Goal: Task Accomplishment & Management: Manage account settings

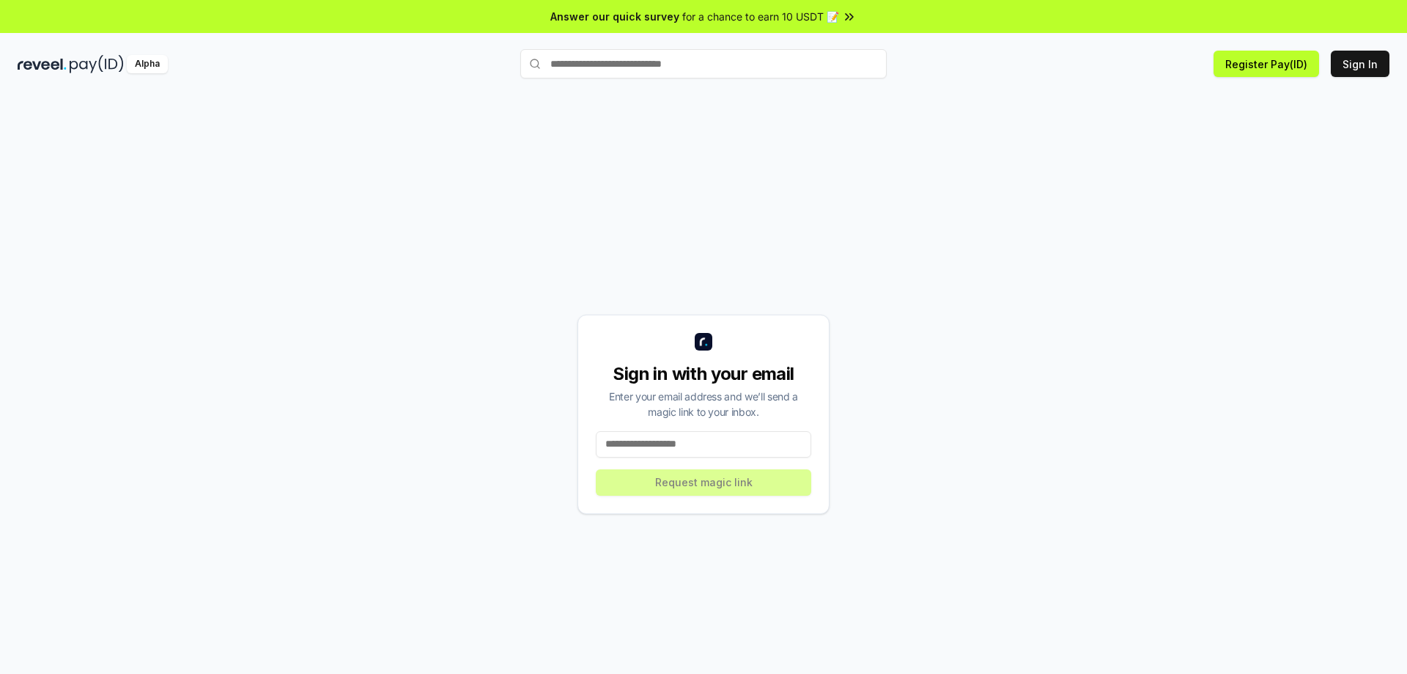
click at [696, 443] on input at bounding box center [704, 444] width 216 height 26
type input "**********"
click at [772, 486] on button "Request magic link" at bounding box center [704, 482] width 216 height 26
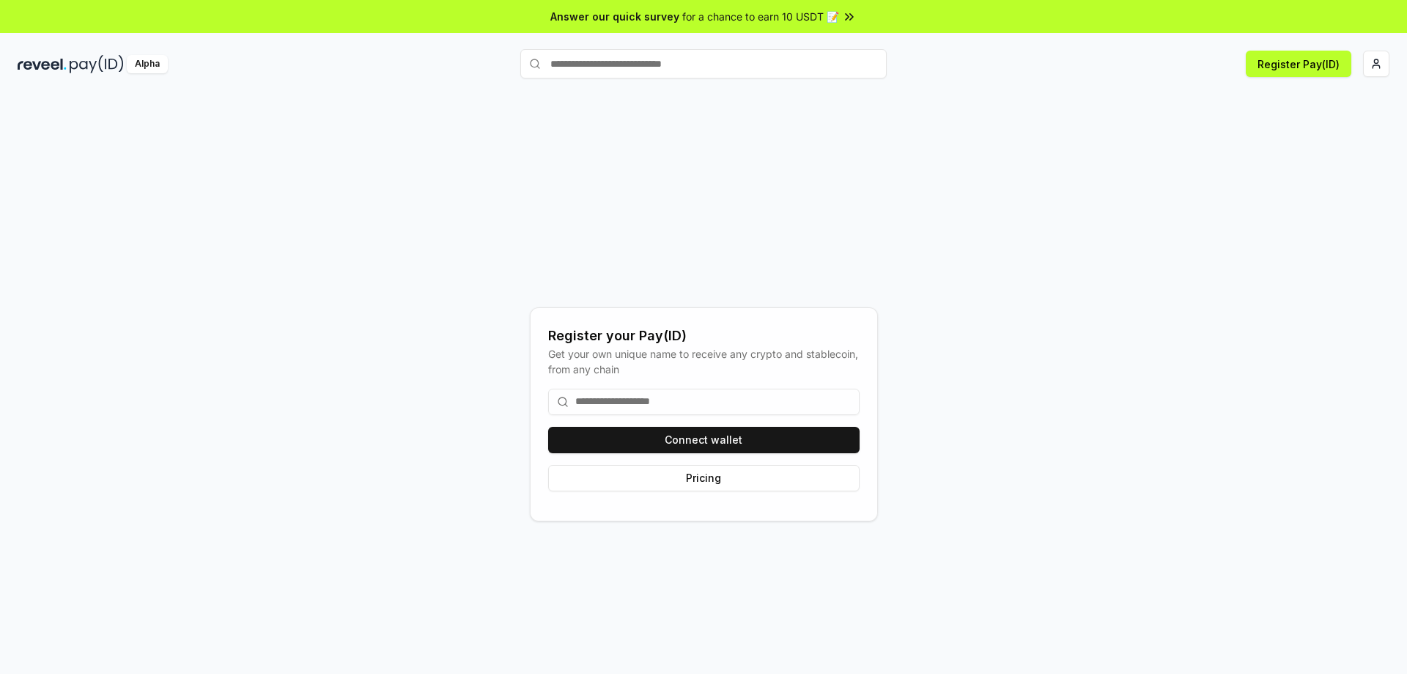
click at [746, 56] on input "text" at bounding box center [703, 63] width 367 height 29
type input "*********"
click at [862, 92] on span "Register" at bounding box center [855, 92] width 49 height 22
click at [1319, 67] on button "Register Pay(ID)" at bounding box center [1299, 64] width 106 height 26
click at [801, 430] on button "Connect wallet" at bounding box center [704, 440] width 312 height 26
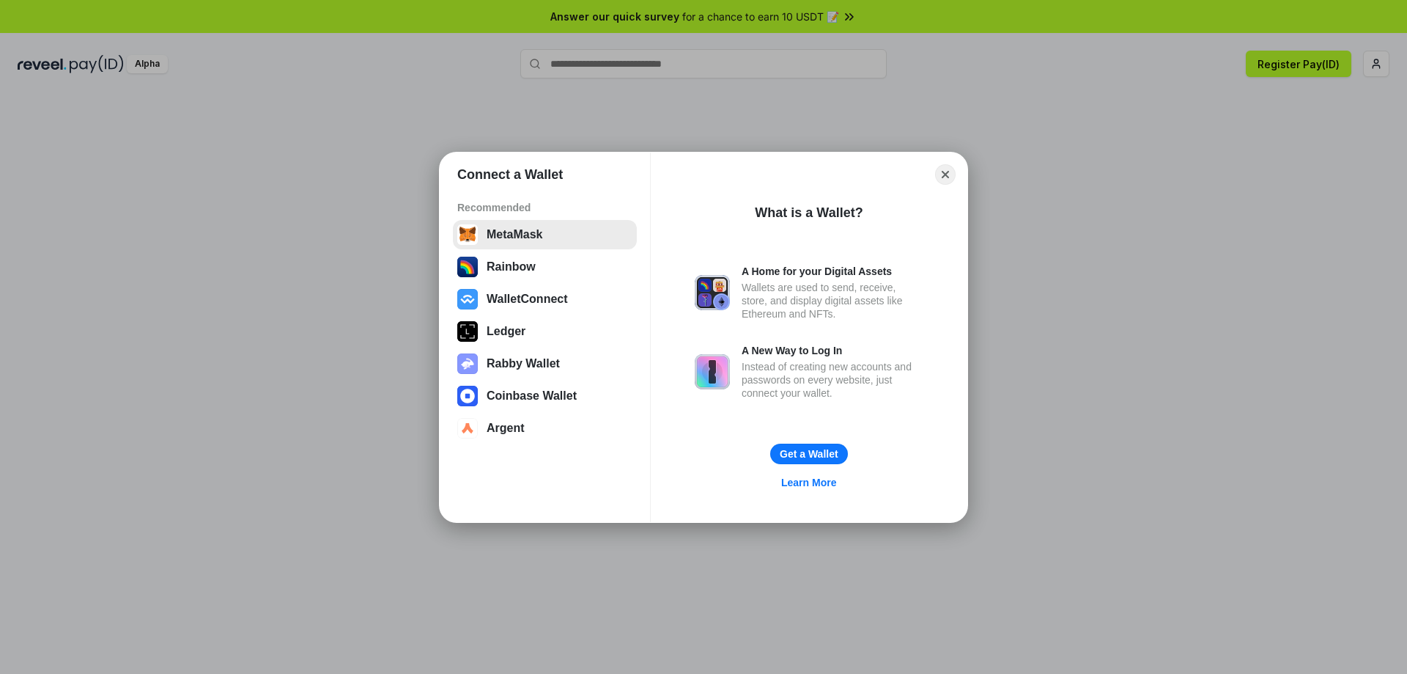
click at [552, 241] on button "MetaMask" at bounding box center [545, 234] width 184 height 29
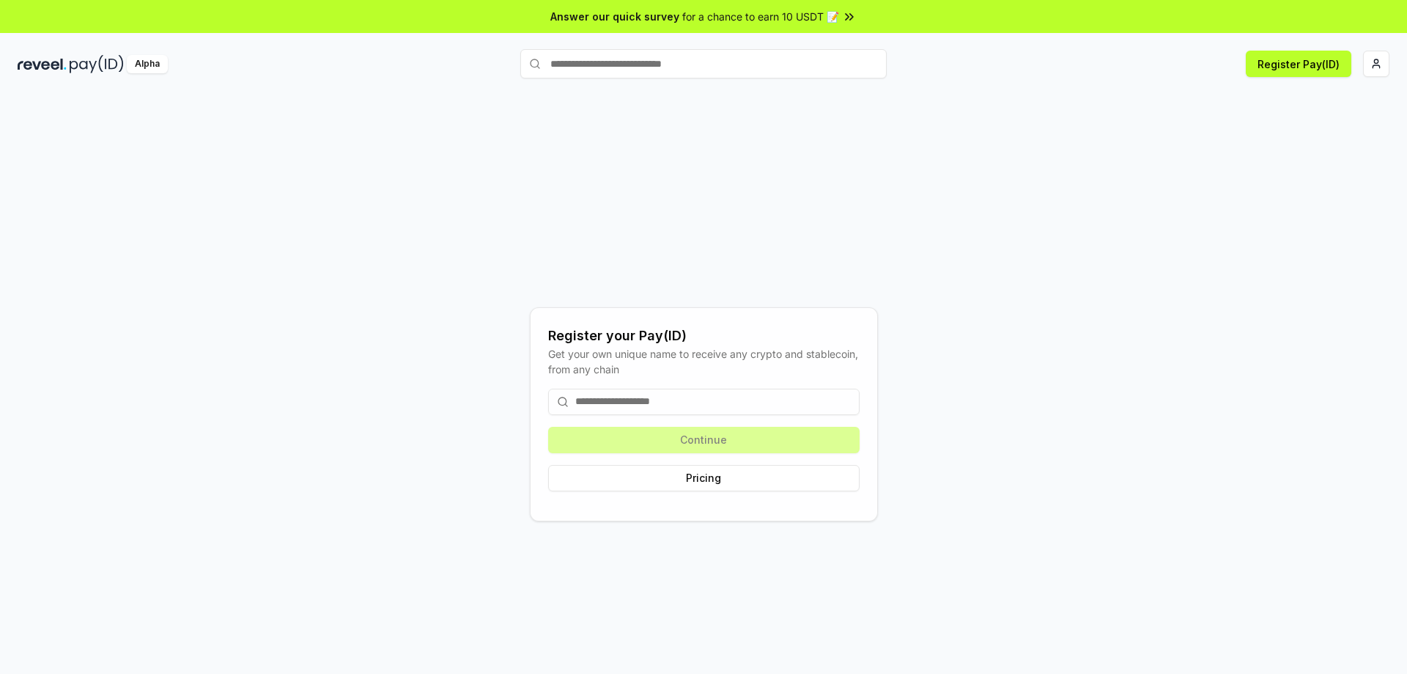
click at [680, 394] on input at bounding box center [704, 402] width 312 height 26
type input "*"
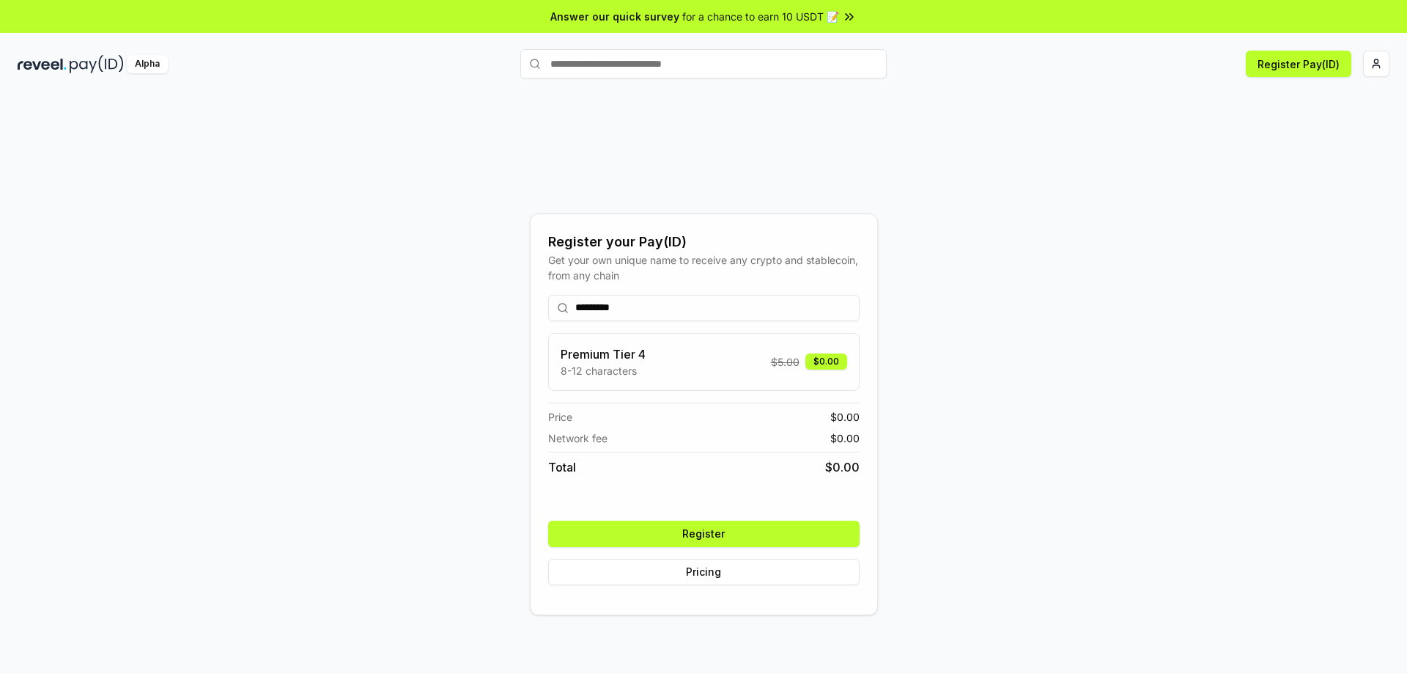
type input "*********"
click at [717, 531] on button "Register" at bounding box center [704, 533] width 312 height 26
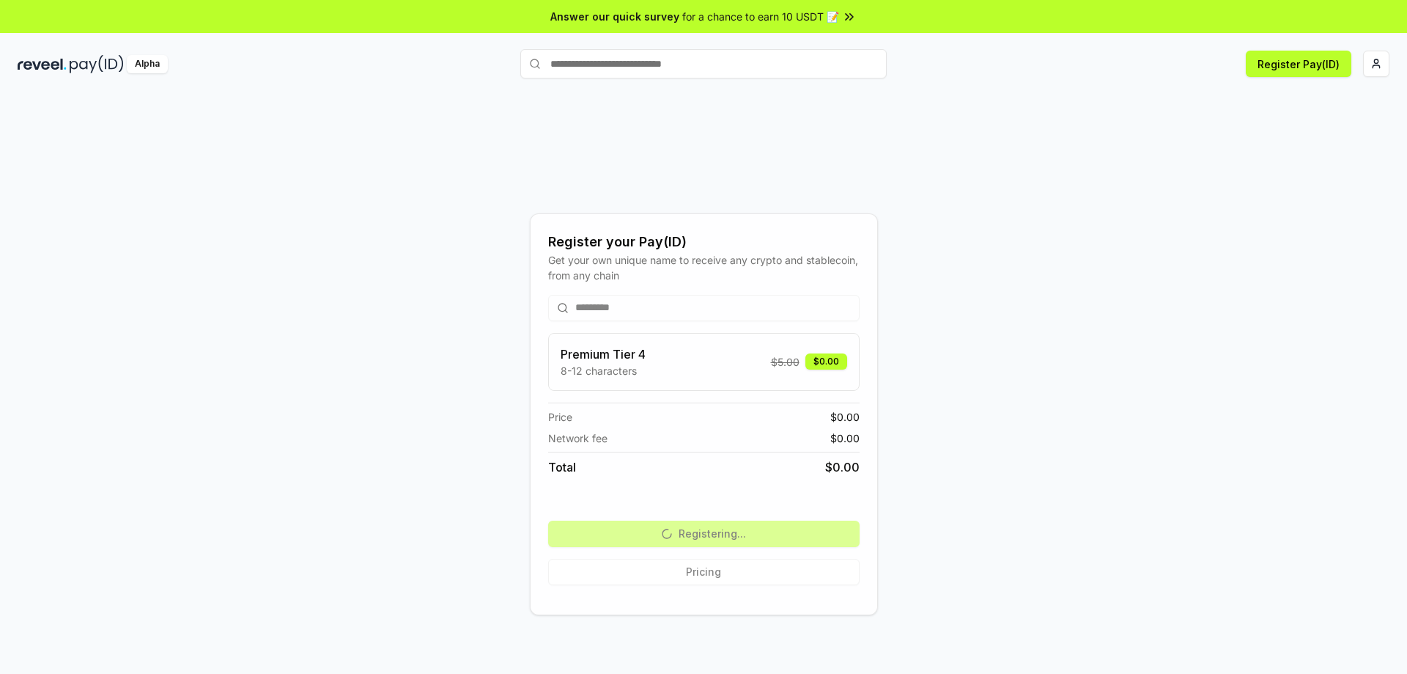
click at [681, 534] on div "********* Premium Tier 4 8-12 characters $ 5.00 $0.00 Price $ 0.00 Network fee …" at bounding box center [704, 440] width 312 height 314
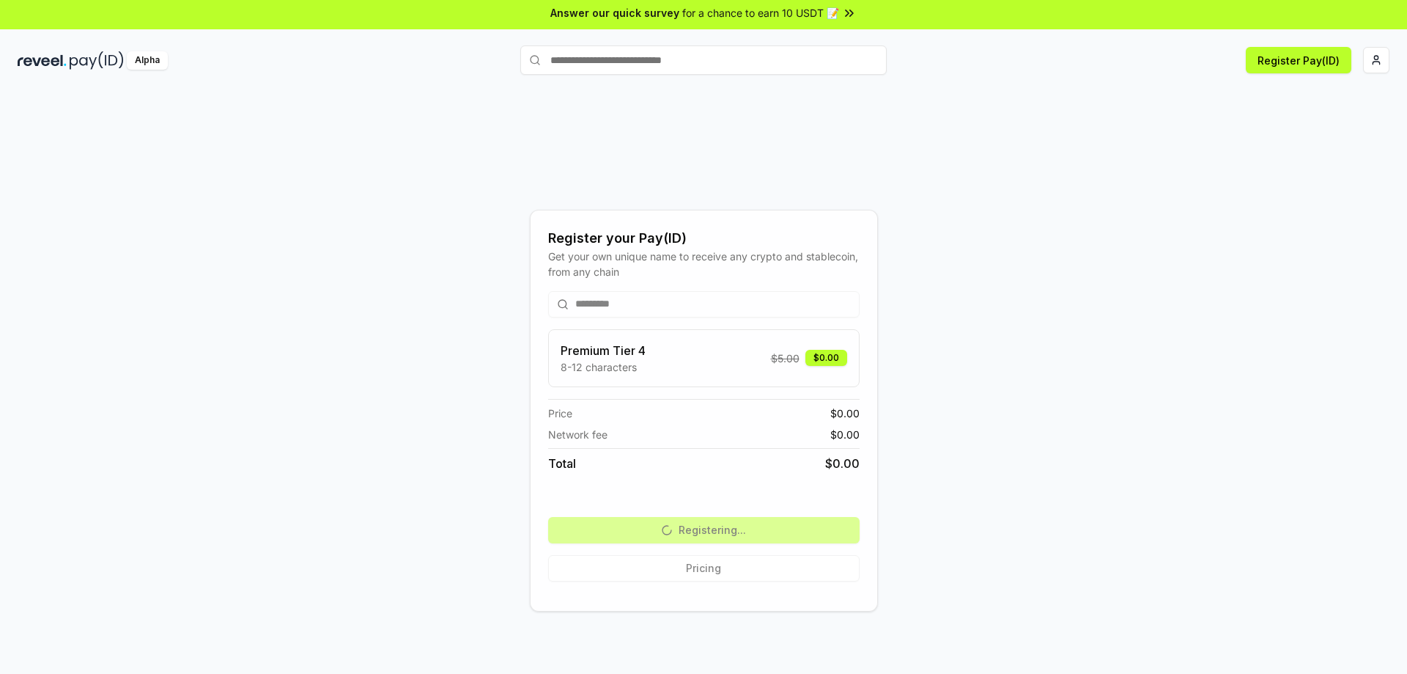
scroll to position [42, 0]
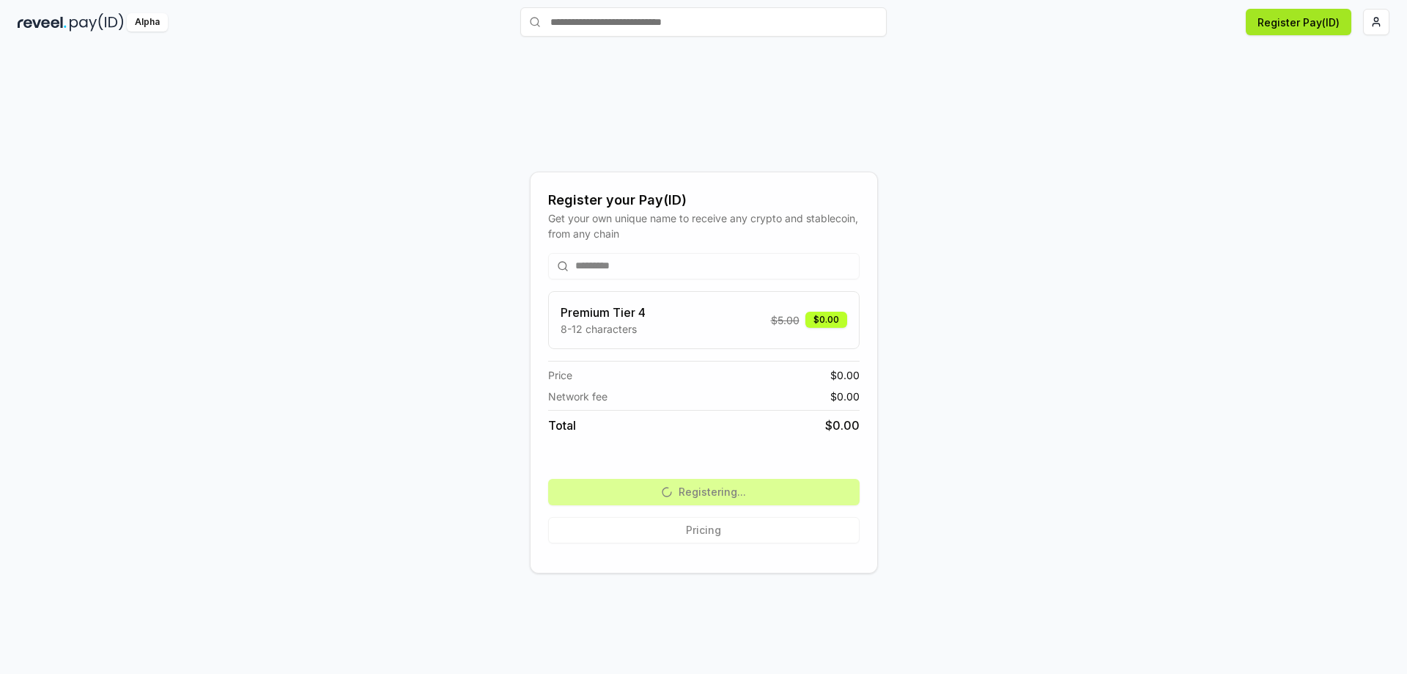
click at [1293, 26] on button "Register Pay(ID)" at bounding box center [1299, 22] width 106 height 26
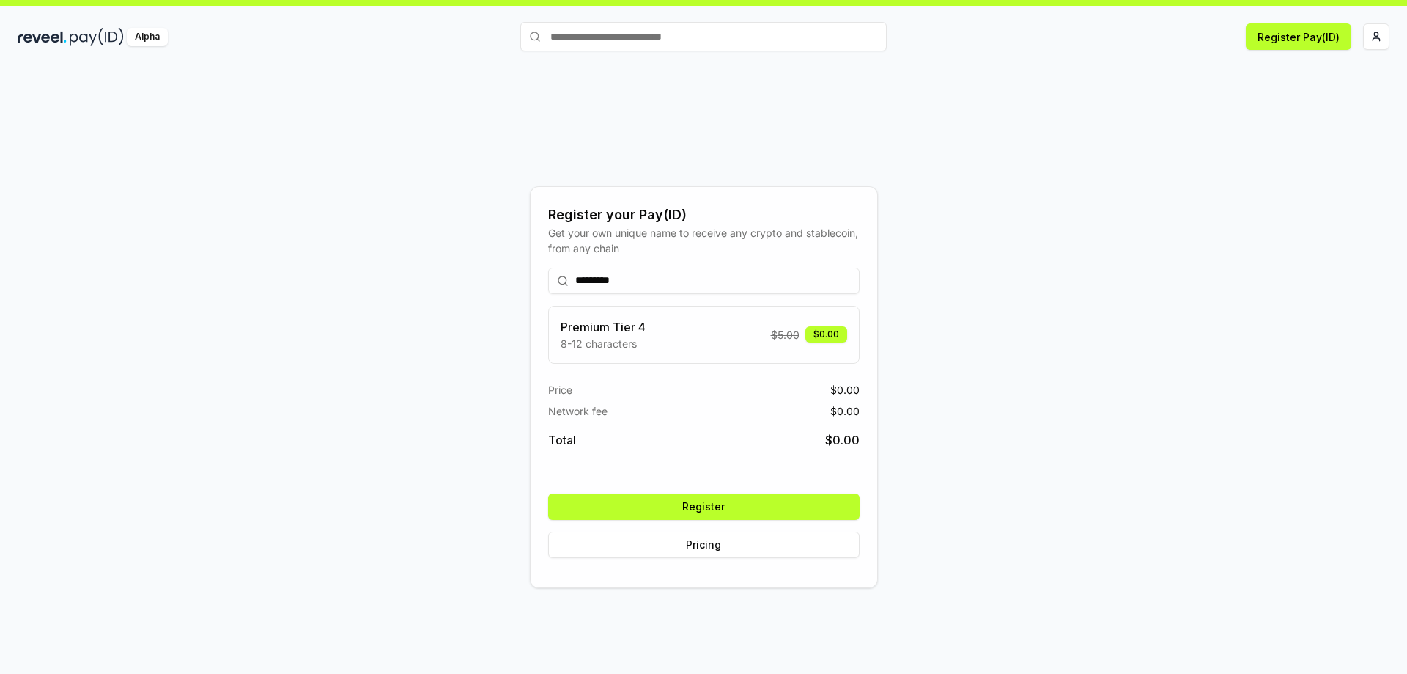
scroll to position [42, 0]
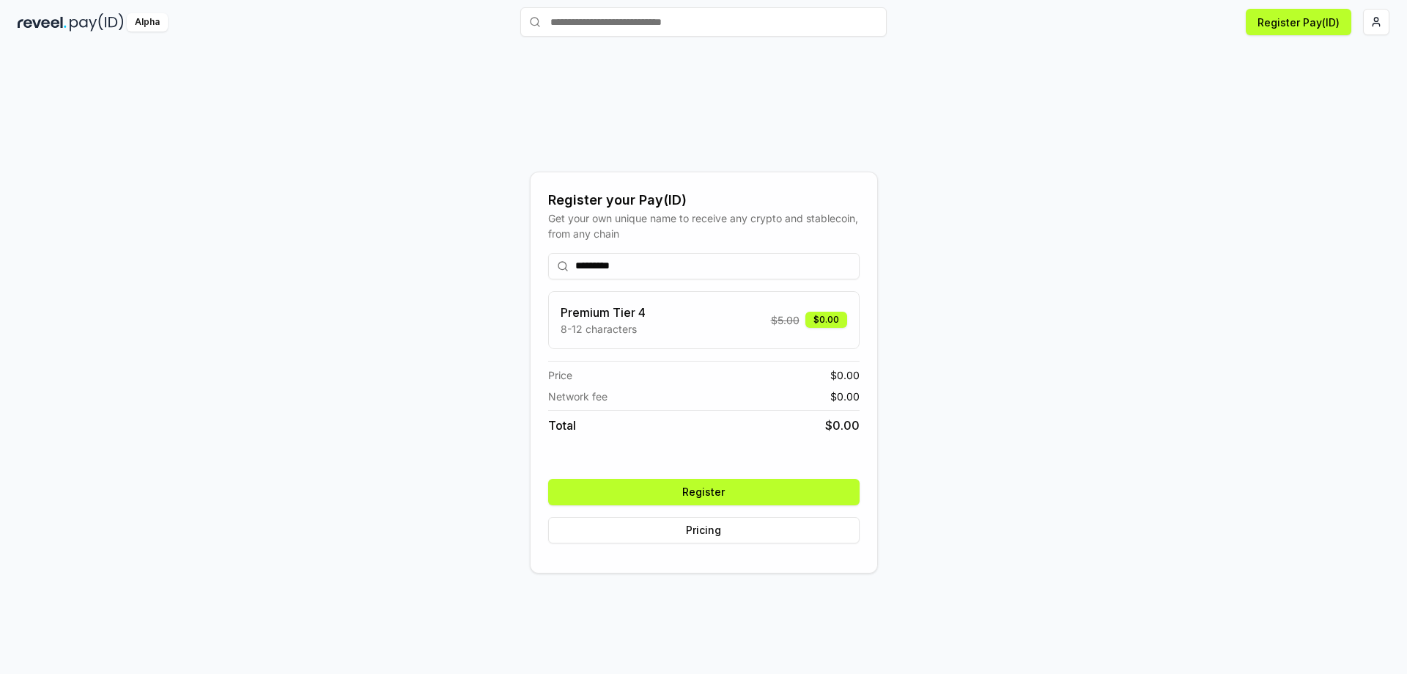
type input "*********"
click at [700, 492] on button "Register" at bounding box center [704, 492] width 312 height 26
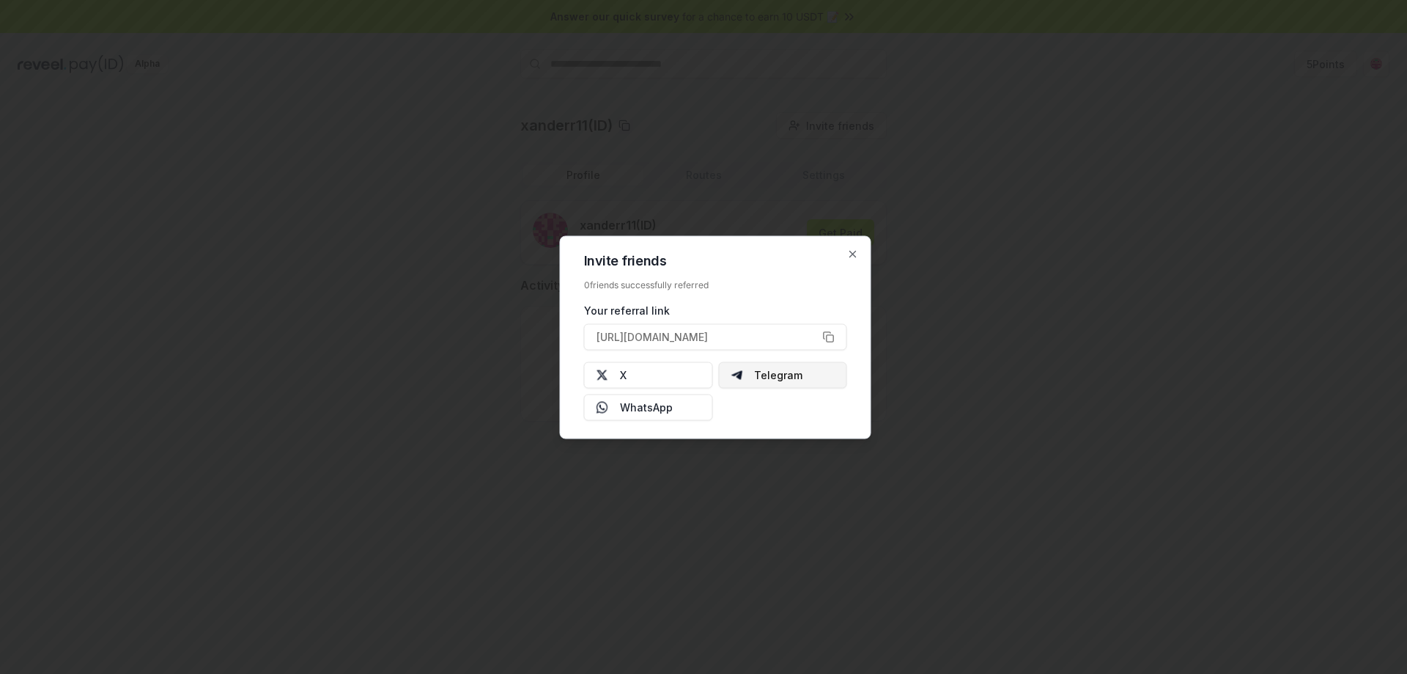
click at [770, 373] on button "Telegram" at bounding box center [782, 374] width 129 height 26
click at [855, 249] on icon "button" at bounding box center [853, 254] width 12 height 12
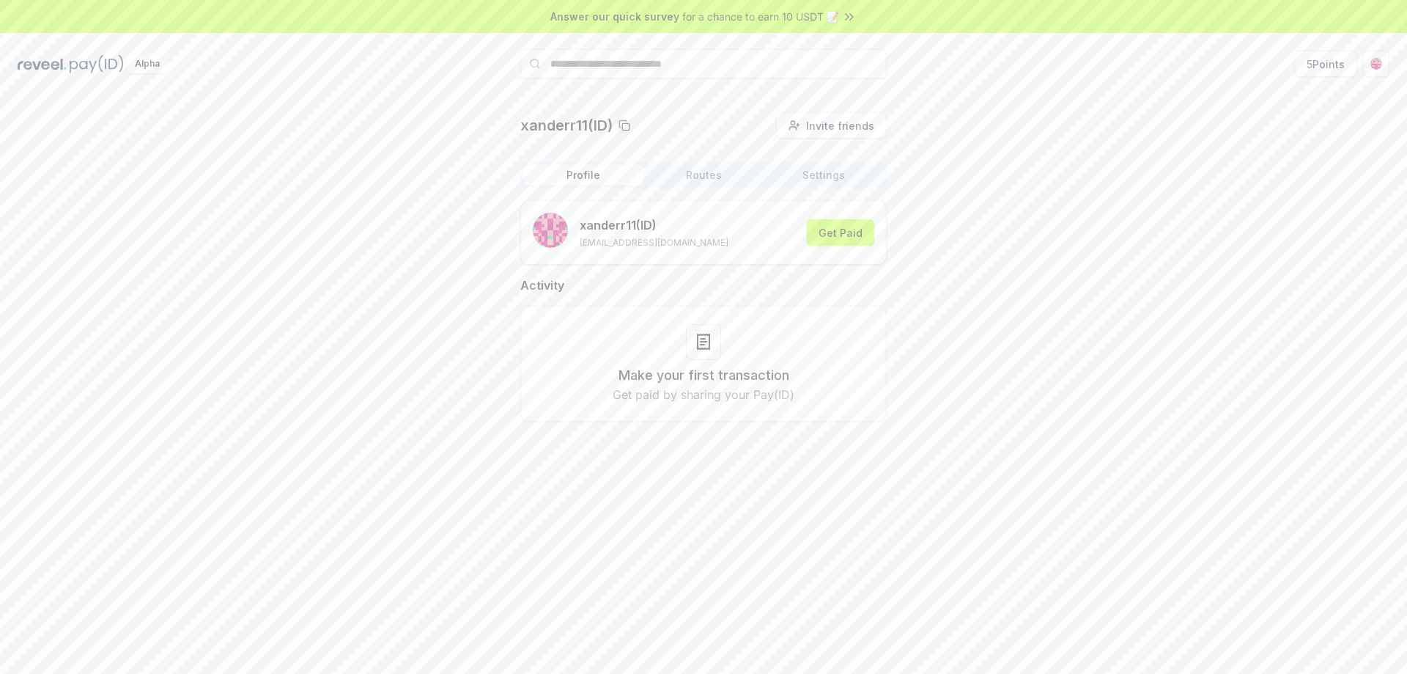
click at [604, 222] on p "xanderr11 (ID)" at bounding box center [654, 225] width 149 height 18
click at [715, 174] on button "Routes" at bounding box center [704, 175] width 120 height 21
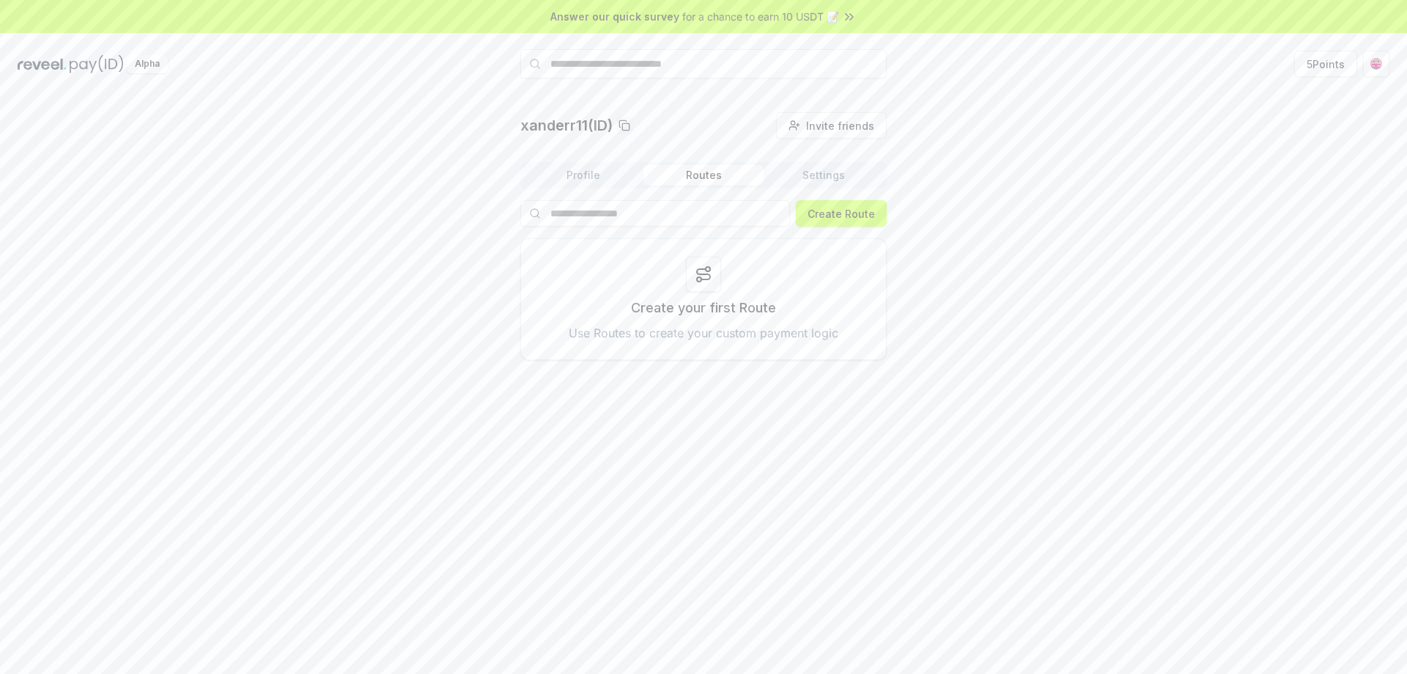
click at [809, 175] on button "Settings" at bounding box center [824, 175] width 120 height 21
click at [853, 256] on button "Edit" at bounding box center [853, 249] width 43 height 26
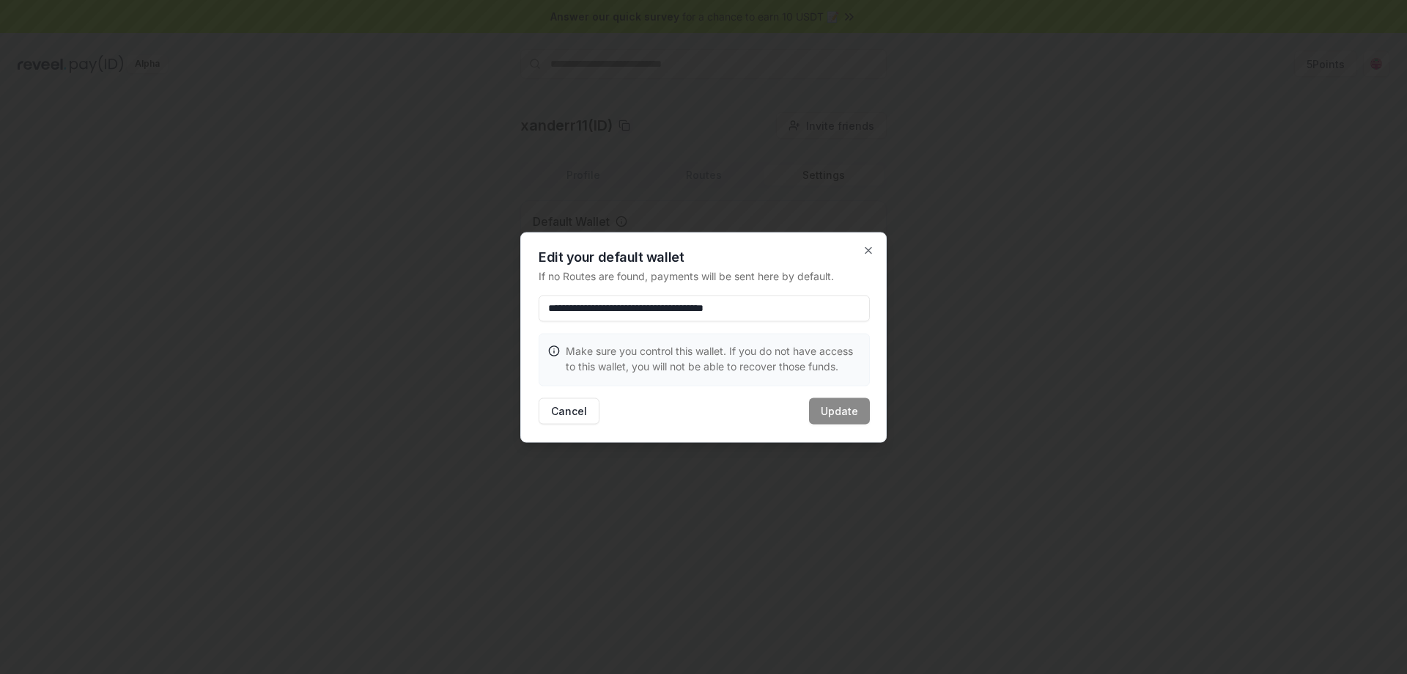
paste input
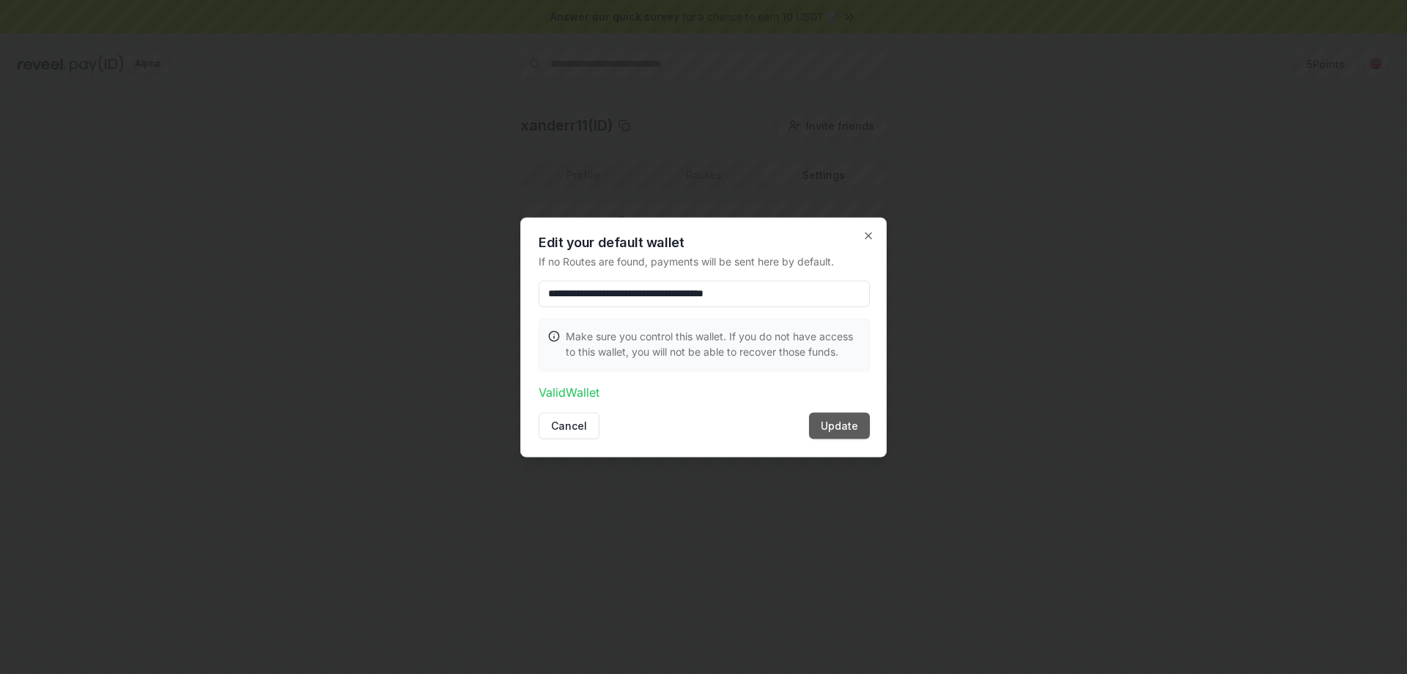
type input "**********"
click at [842, 421] on button "Update" at bounding box center [839, 425] width 61 height 26
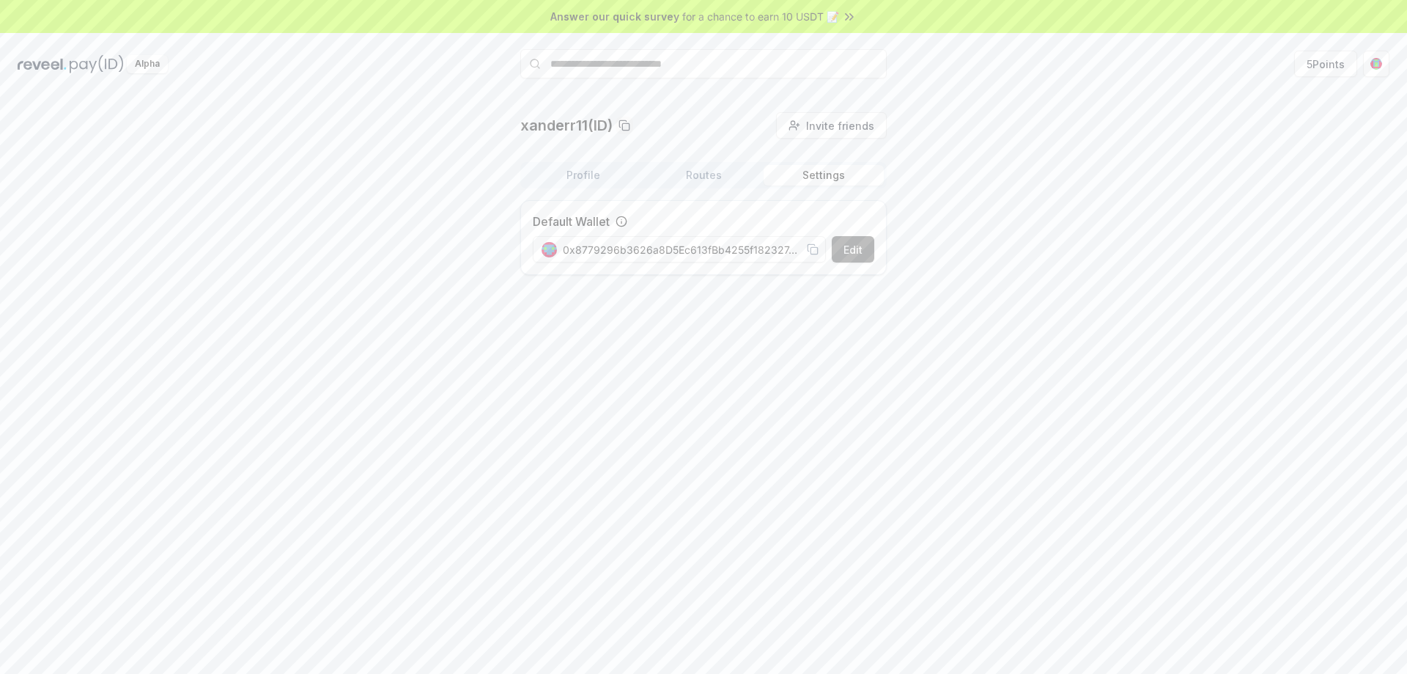
click at [852, 251] on button "Edit" at bounding box center [853, 249] width 43 height 26
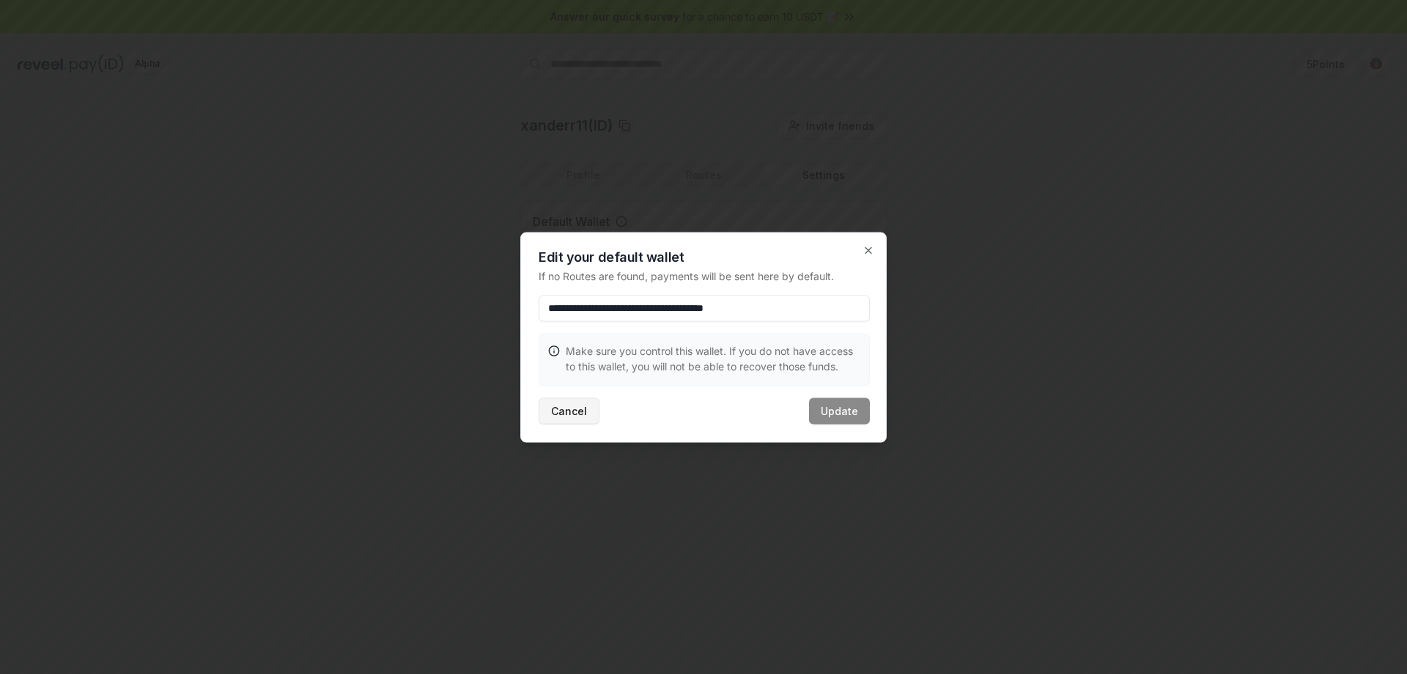
click at [563, 409] on button "Cancel" at bounding box center [569, 410] width 61 height 26
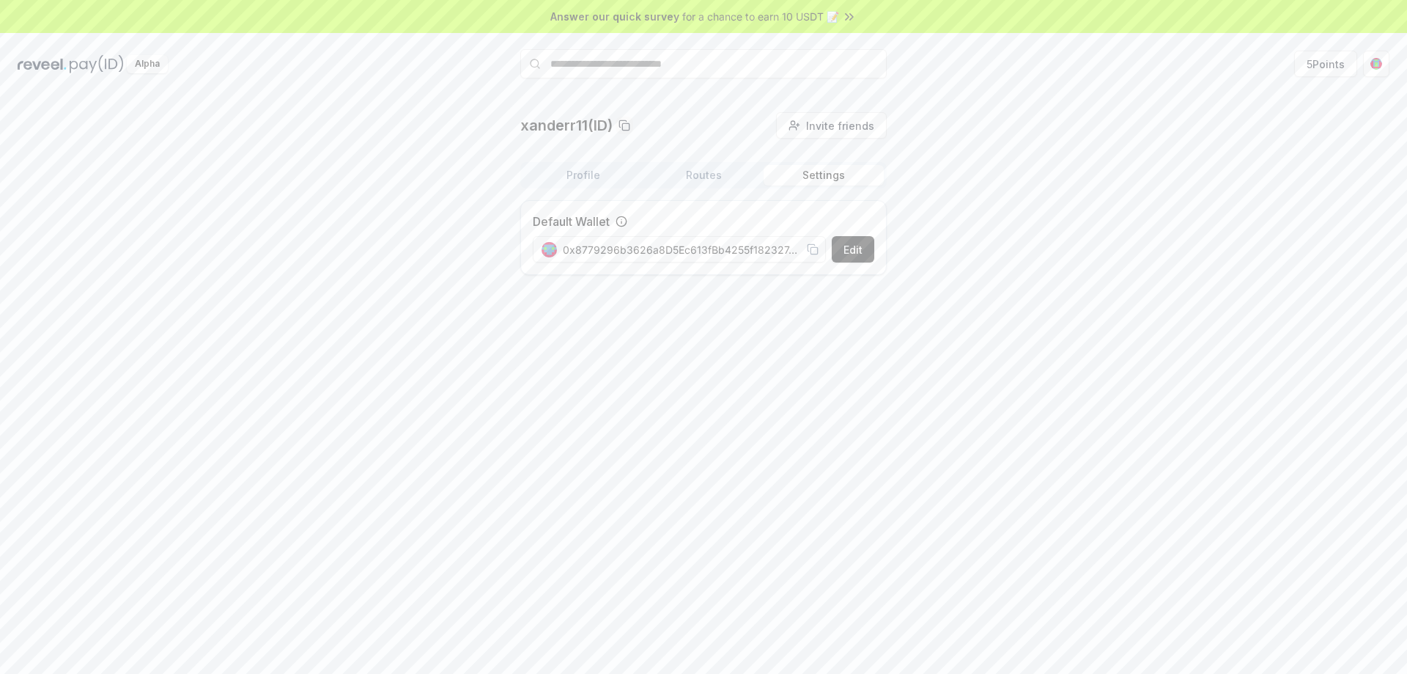
click at [619, 419] on div "xanderr11(ID) Invite friends Invite Profile Routes Settings Default Wallet Edit…" at bounding box center [703, 399] width 1407 height 633
click at [693, 171] on button "Routes" at bounding box center [704, 175] width 120 height 21
click at [605, 168] on button "Profile" at bounding box center [583, 175] width 120 height 21
click at [848, 229] on button "Get Paid" at bounding box center [840, 232] width 67 height 26
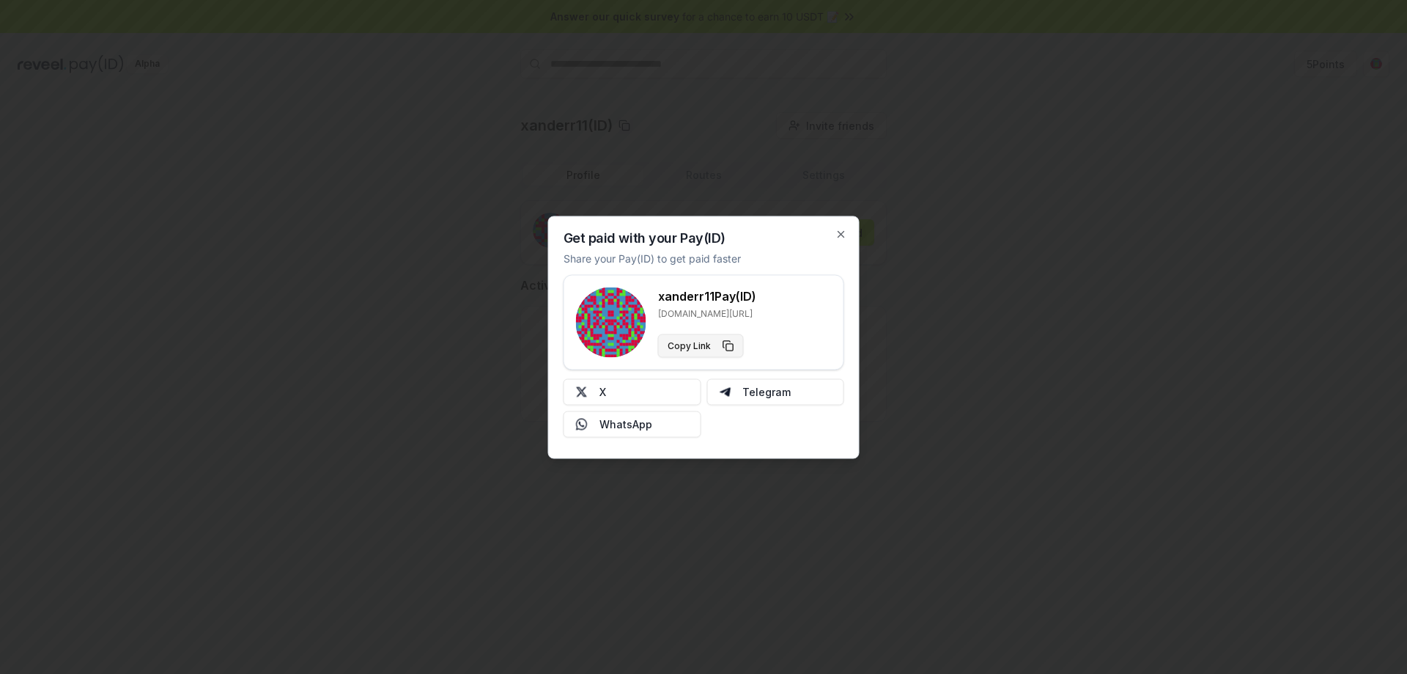
click at [727, 341] on button "Copy Link" at bounding box center [701, 345] width 86 height 23
click at [731, 344] on button "Copy Link" at bounding box center [701, 345] width 86 height 23
click at [729, 343] on button "Copy Link" at bounding box center [701, 345] width 86 height 23
click at [842, 236] on icon "button" at bounding box center [842, 234] width 12 height 12
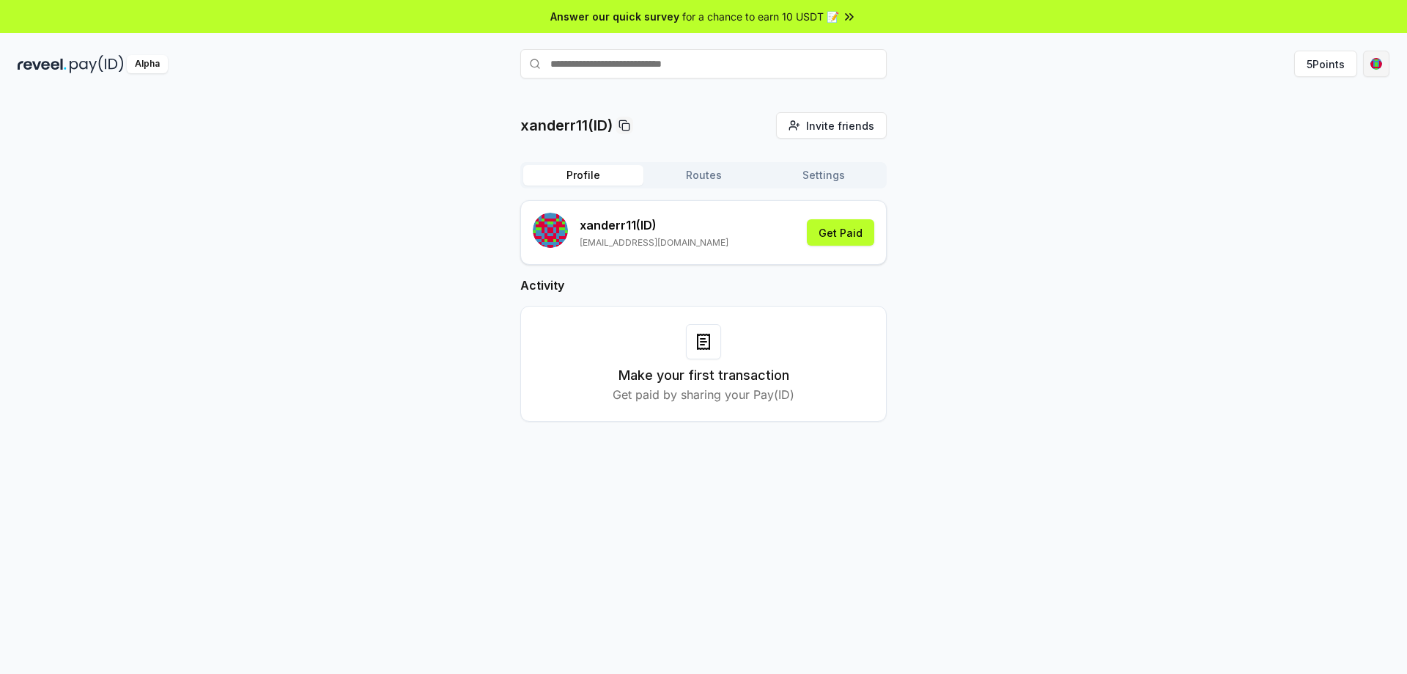
click at [1380, 65] on html "Answer our quick survey for a chance to earn 10 USDT 📝 Alpha 5 Points xanderr11…" at bounding box center [703, 337] width 1407 height 674
click at [802, 180] on html "Answer our quick survey for a chance to earn 10 USDT 📝 Alpha 5 Points xanderr11…" at bounding box center [703, 337] width 1407 height 674
click at [808, 178] on button "Settings" at bounding box center [824, 175] width 120 height 21
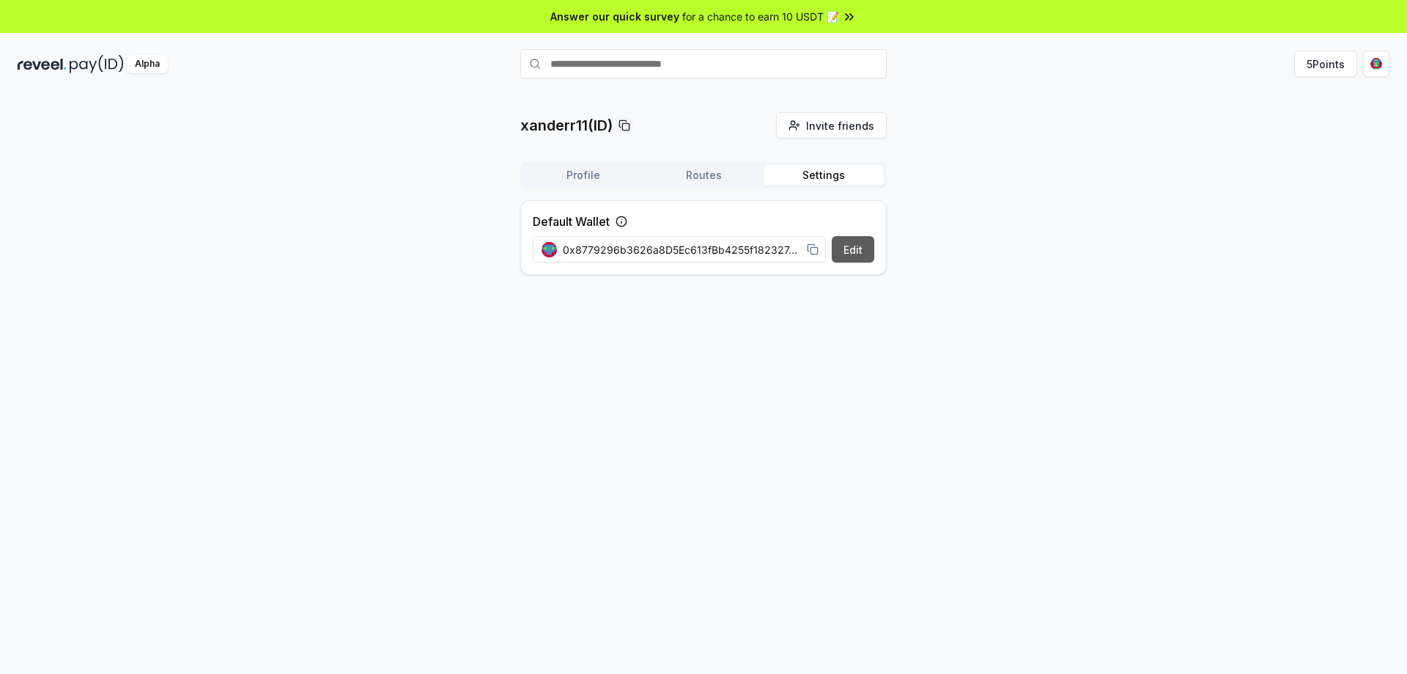
click at [851, 252] on button "Edit" at bounding box center [853, 249] width 43 height 26
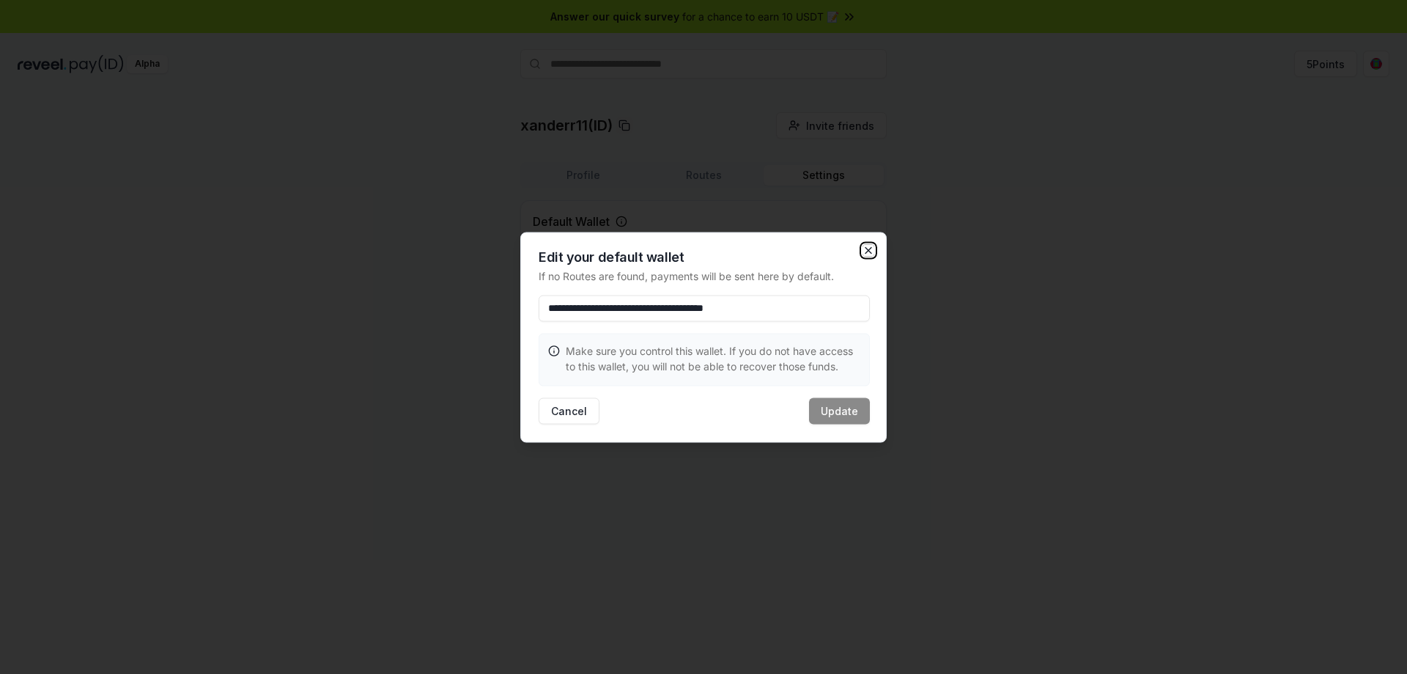
click at [866, 253] on icon "button" at bounding box center [869, 250] width 6 height 6
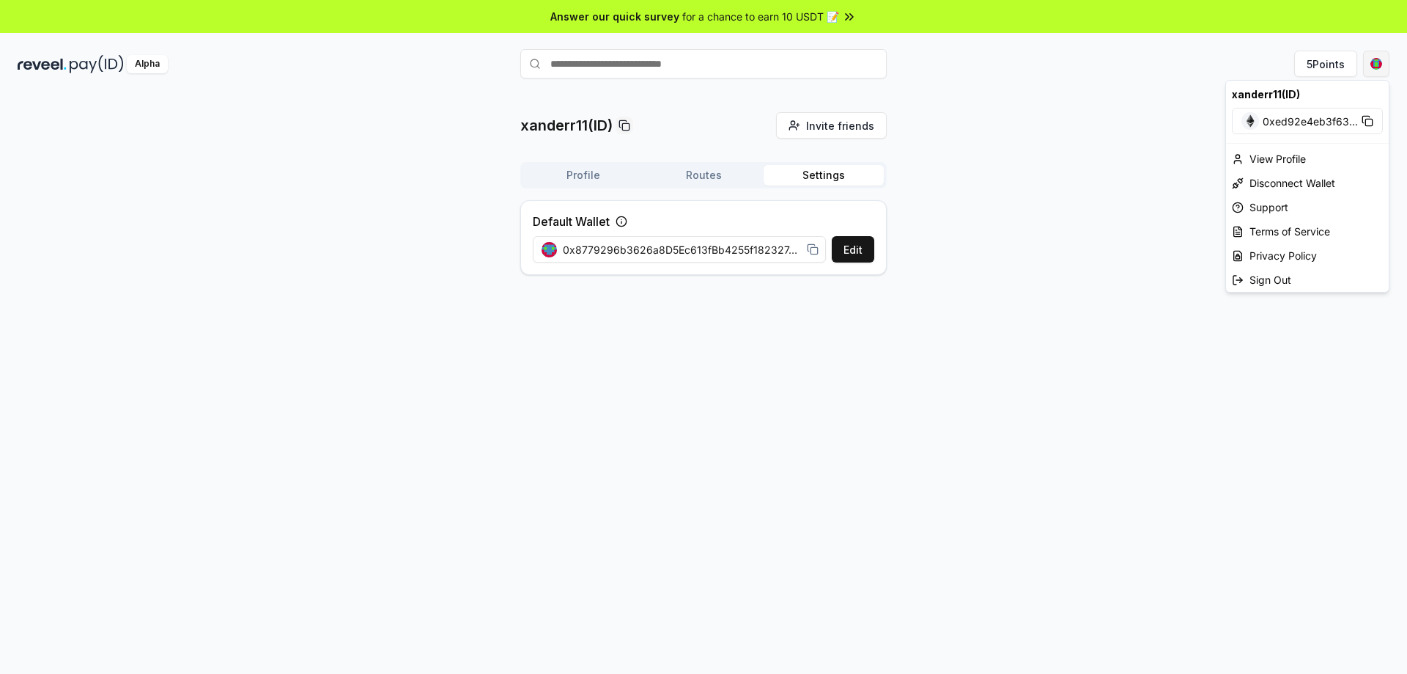
click at [1383, 65] on html "Answer our quick survey for a chance to earn 10 USDT 📝 Alpha 5 Points xanderr11…" at bounding box center [703, 337] width 1407 height 674
click at [1317, 183] on div "Disconnect Wallet" at bounding box center [1307, 183] width 163 height 24
click at [1380, 66] on html "Answer our quick survey for a chance to earn 10 USDT 📝 Alpha 5 Points xanderr11…" at bounding box center [703, 337] width 1407 height 674
click at [1133, 185] on html "Answer our quick survey for a chance to earn 10 USDT 📝 Alpha 5 Points xanderr11…" at bounding box center [703, 337] width 1407 height 674
click at [1383, 62] on html "Answer our quick survey for a chance to earn 10 USDT 📝 Alpha 5 Points xanderr11…" at bounding box center [703, 337] width 1407 height 674
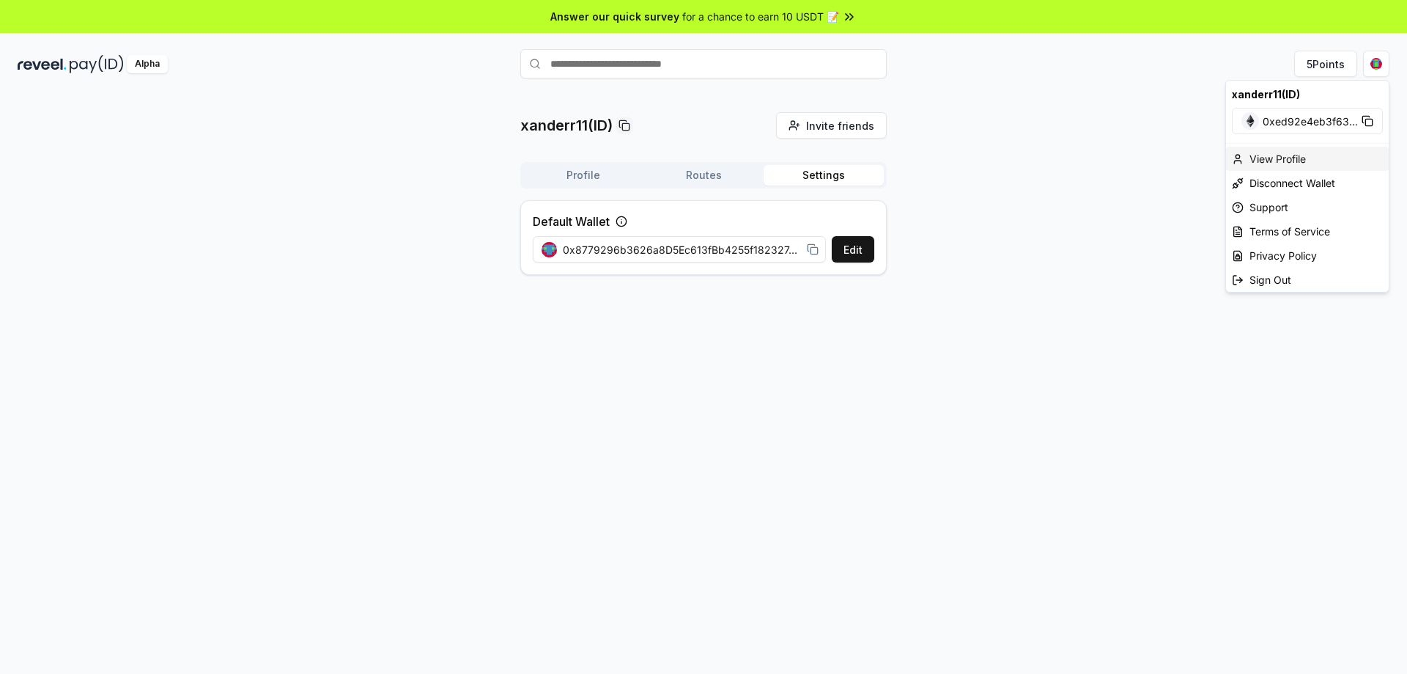
click at [1291, 161] on div "View Profile" at bounding box center [1307, 159] width 163 height 24
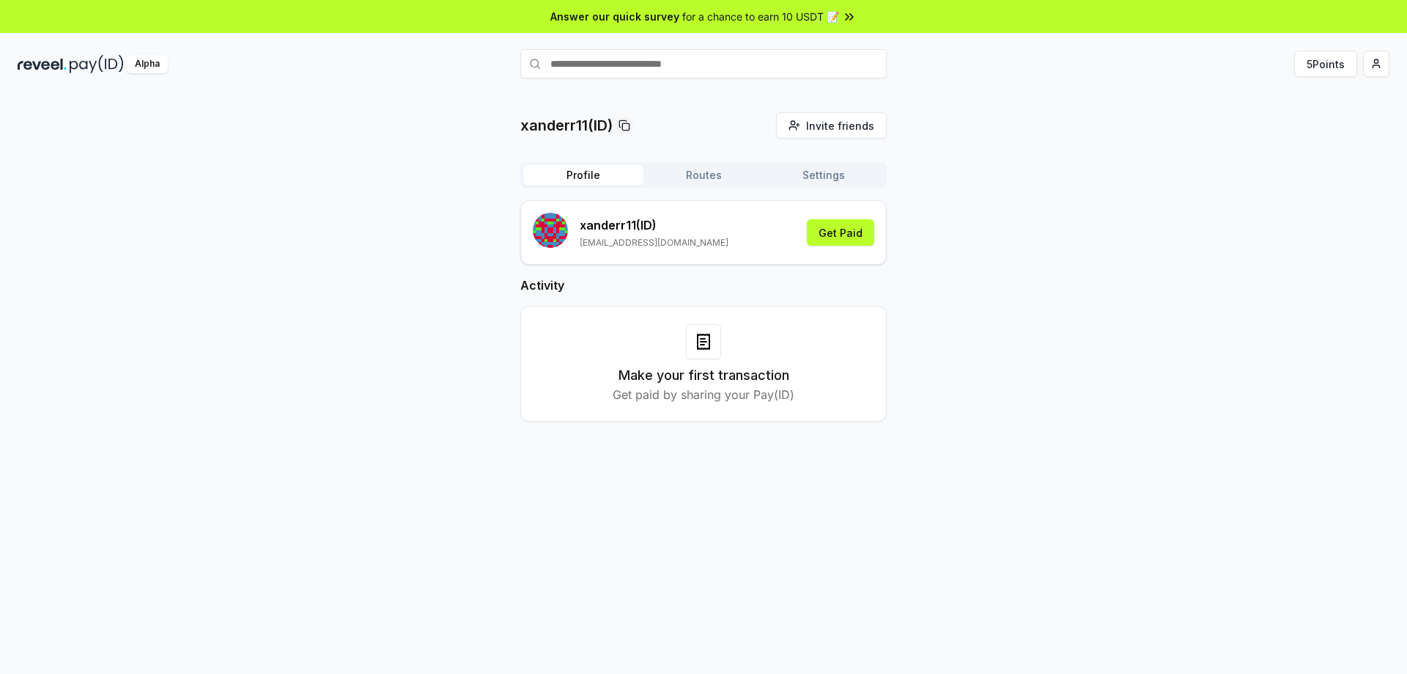
click at [706, 342] on icon at bounding box center [704, 342] width 6 height 0
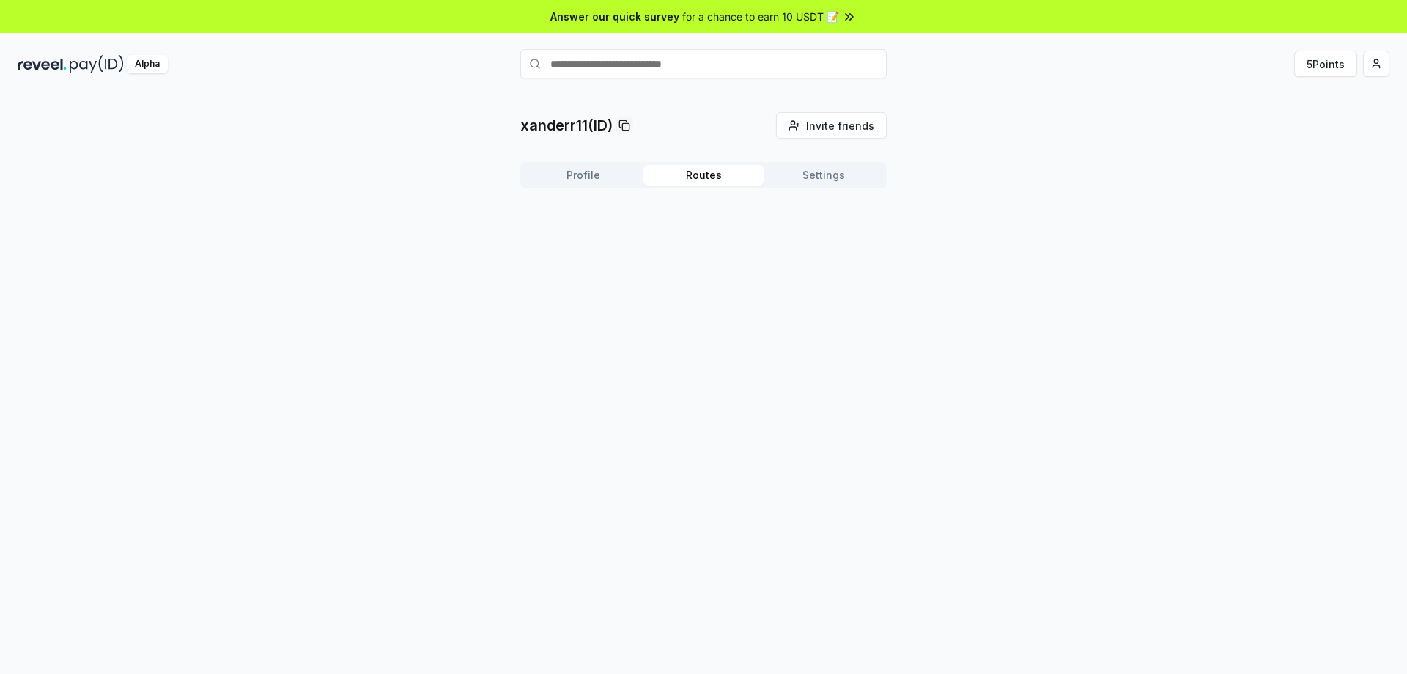
click at [728, 177] on button "Routes" at bounding box center [704, 175] width 120 height 21
click at [802, 180] on button "Settings" at bounding box center [824, 175] width 120 height 21
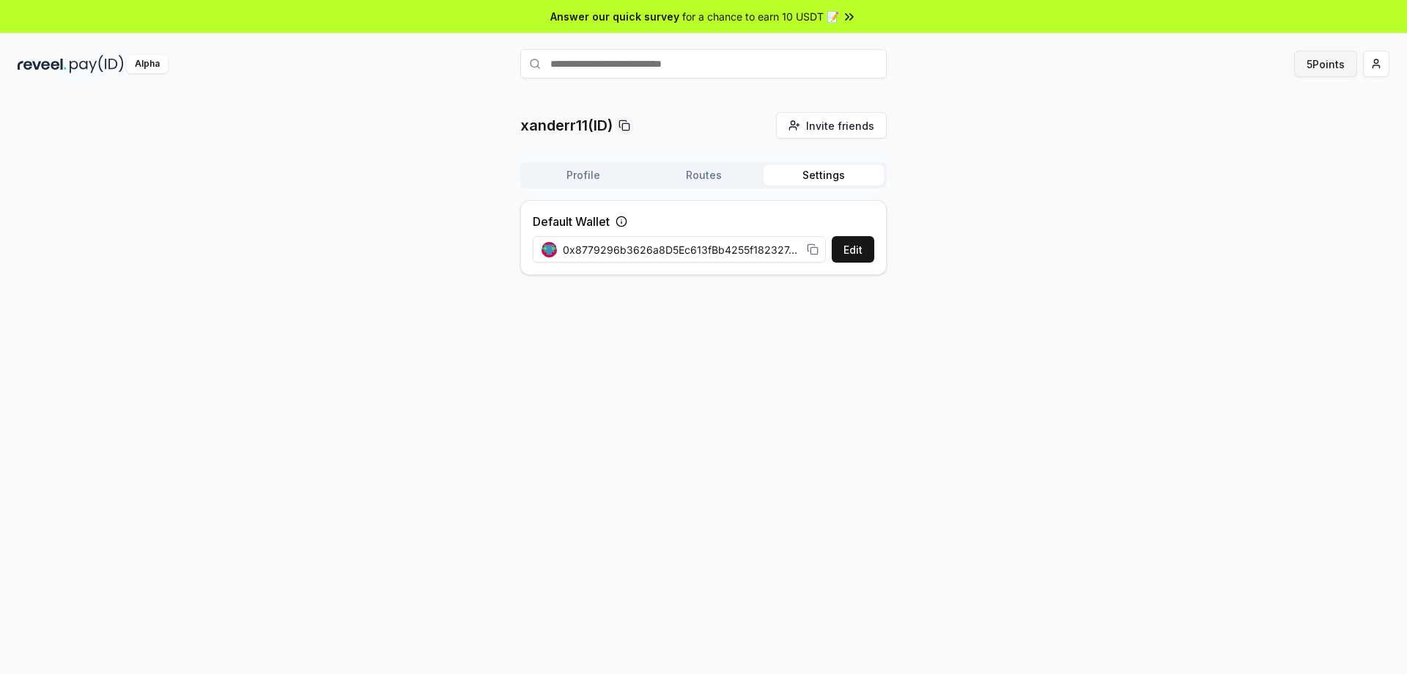
click at [1318, 65] on button "5 Points" at bounding box center [1326, 64] width 63 height 26
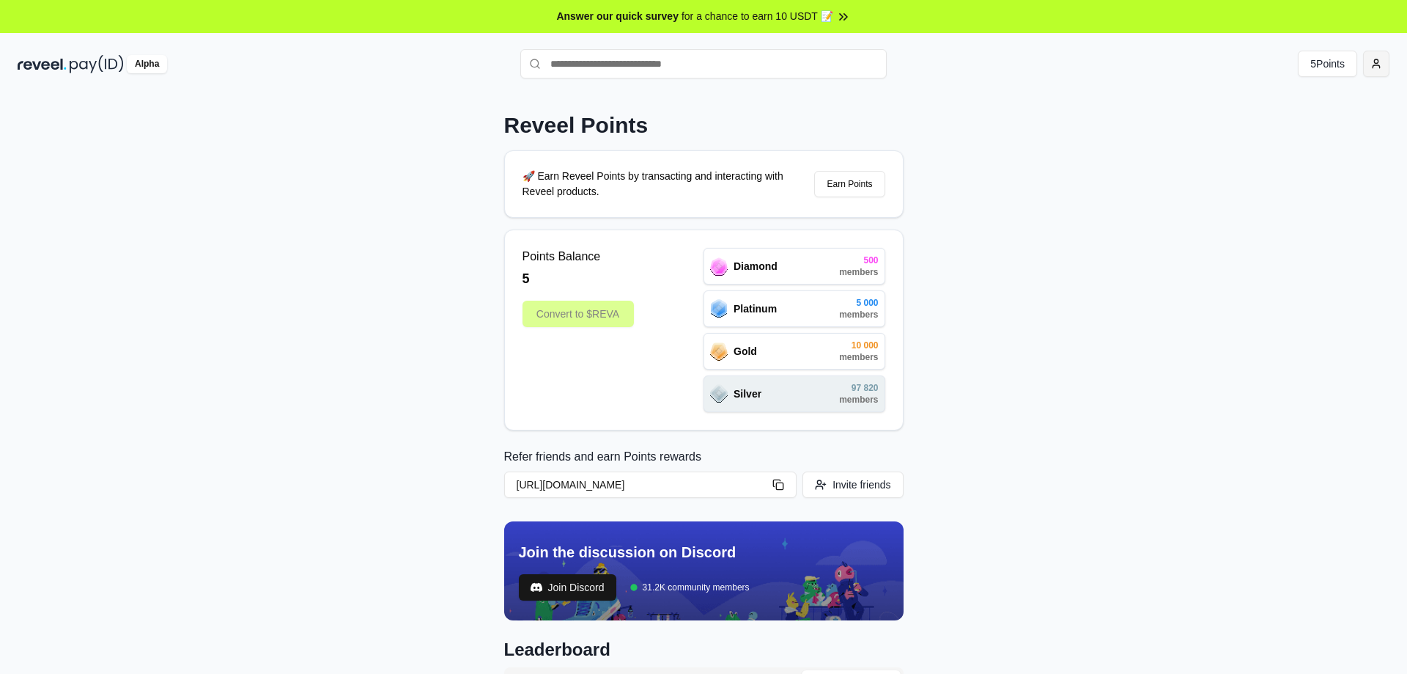
click at [1381, 59] on html "Answer our quick survey for a chance to earn 10 USDT 📝 Alpha 5 Points Reveel Po…" at bounding box center [703, 337] width 1407 height 674
click at [1314, 144] on div "Connect Wallet" at bounding box center [1307, 151] width 163 height 24
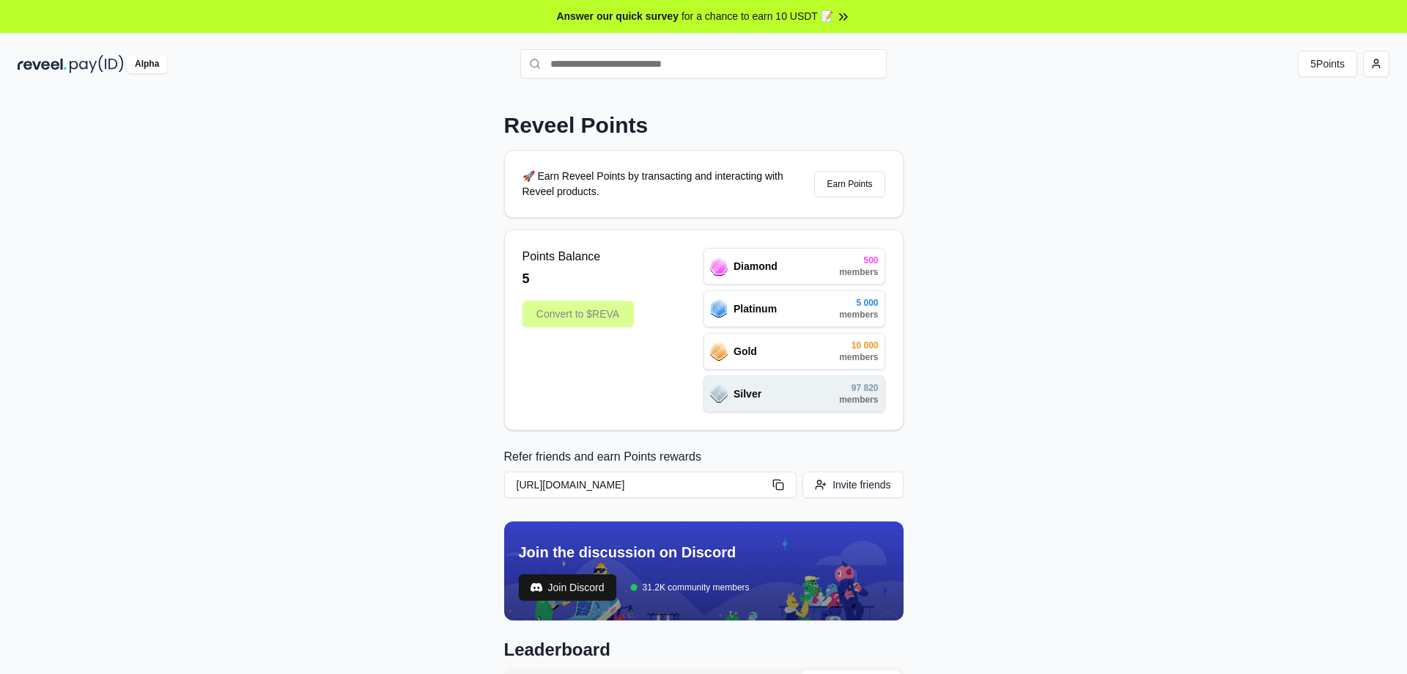
click at [1380, 67] on html "Answer our quick survey for a chance to earn 10 USDT 📝 Alpha 5 Points Reveel Po…" at bounding box center [703, 337] width 1407 height 674
click at [1278, 145] on div "Connect Wallet" at bounding box center [1307, 151] width 163 height 24
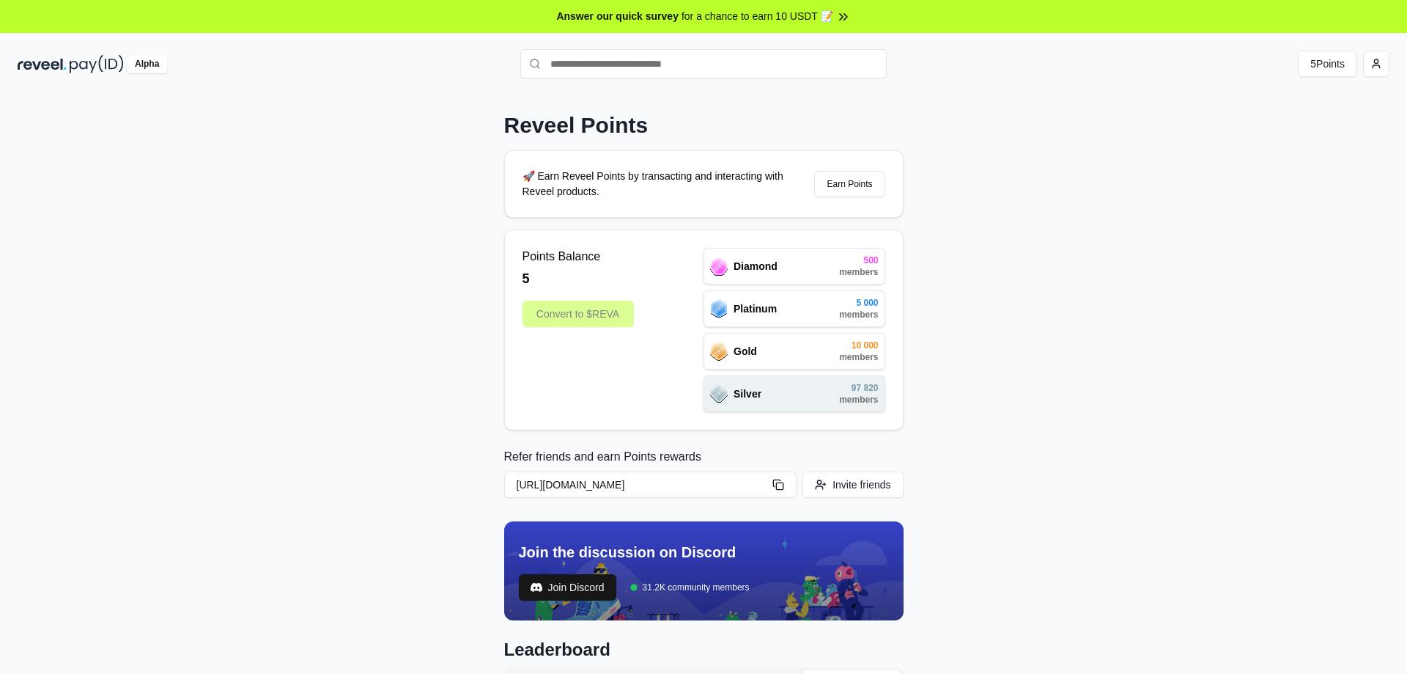
click at [590, 265] on div "Points Balance 5" at bounding box center [578, 268] width 111 height 41
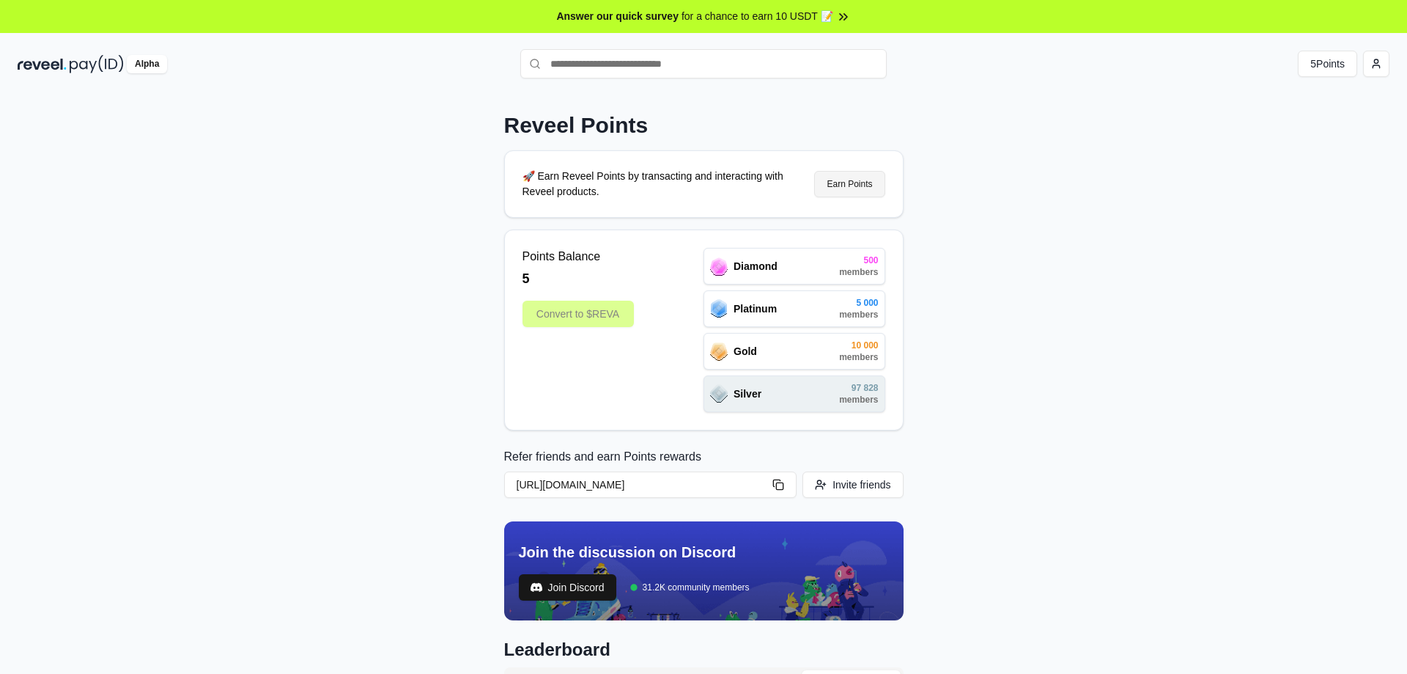
click at [838, 183] on button "Earn Points" at bounding box center [849, 184] width 70 height 26
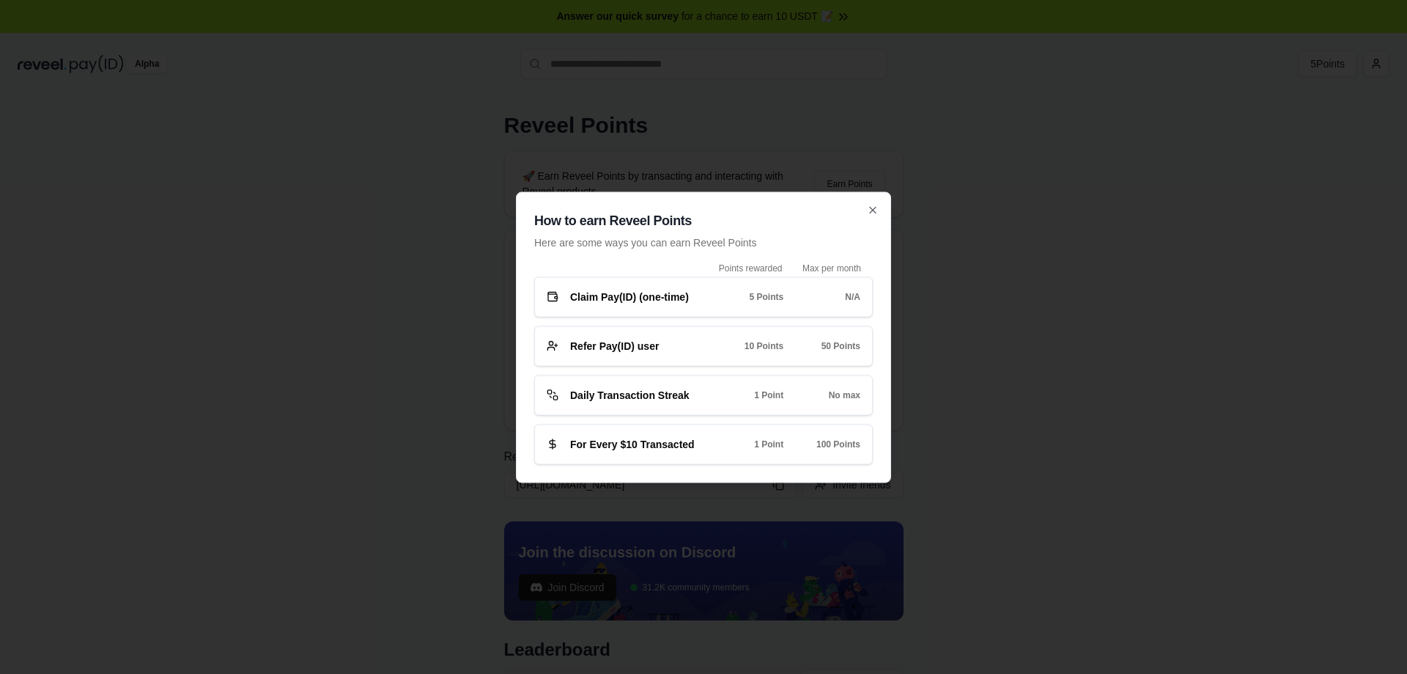
click at [645, 342] on span "Refer Pay(ID) user" at bounding box center [614, 345] width 89 height 15
click at [868, 211] on icon "button" at bounding box center [873, 210] width 12 height 12
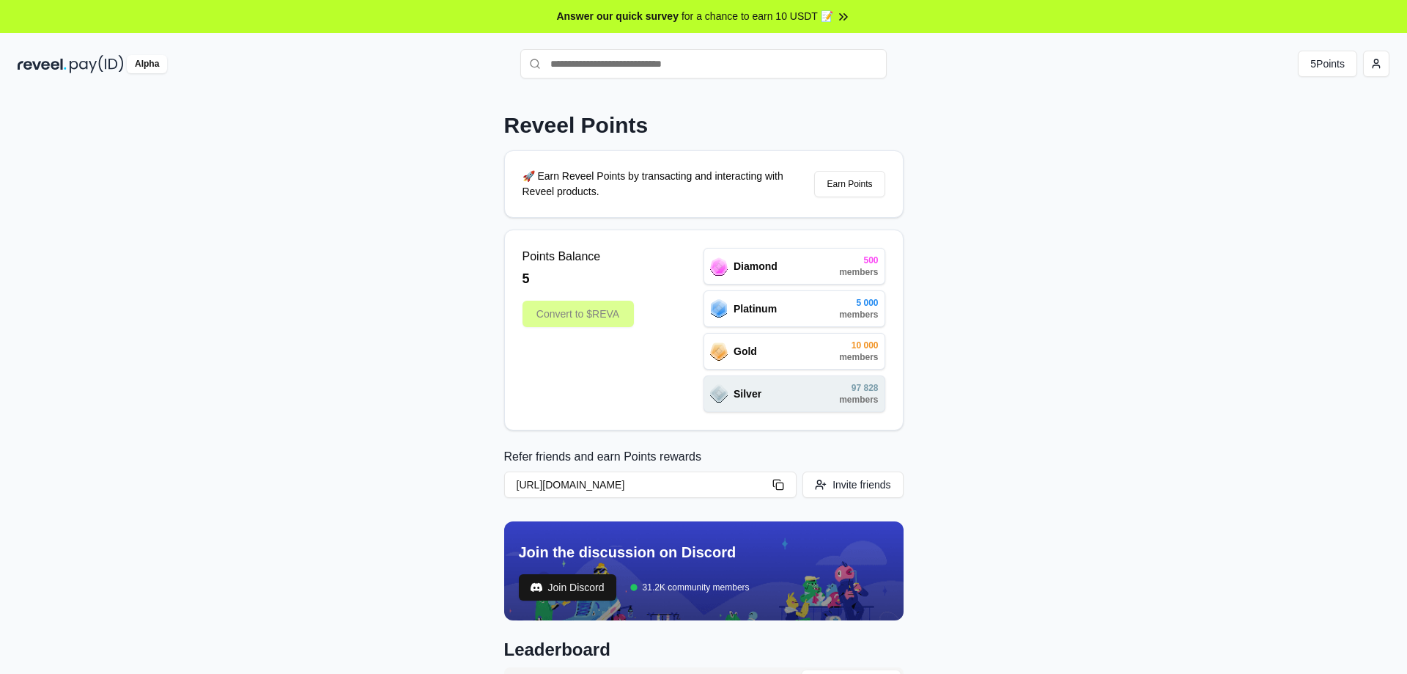
click at [579, 312] on div "Convert to $REVA" at bounding box center [578, 314] width 111 height 26
click at [745, 262] on span "Diamond" at bounding box center [756, 266] width 44 height 15
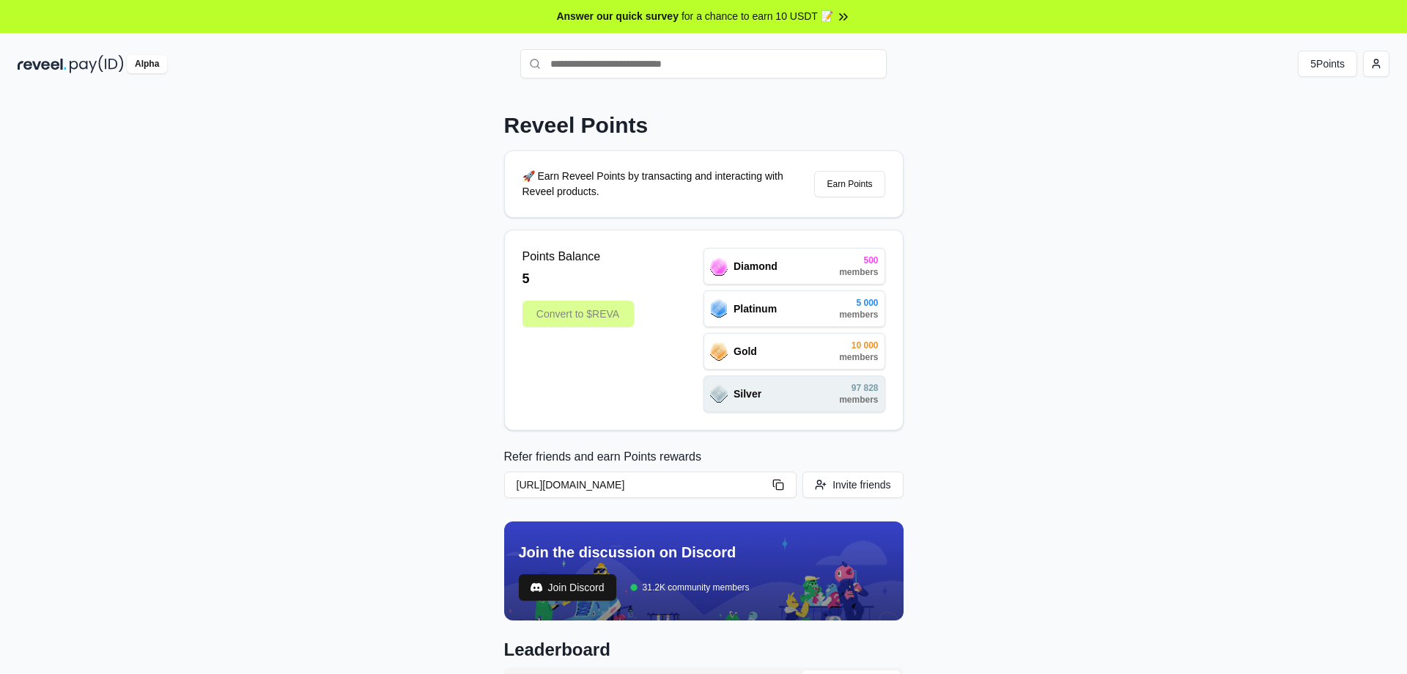
click at [712, 344] on img at bounding box center [719, 351] width 18 height 18
click at [749, 391] on span "Silver" at bounding box center [748, 393] width 28 height 15
click at [749, 394] on span "Silver" at bounding box center [748, 393] width 28 height 15
click at [1372, 58] on html "Answer our quick survey for a chance to earn 10 USDT 📝 Alpha 5 Points Reveel Po…" at bounding box center [703, 337] width 1407 height 674
click at [1277, 254] on div "Sign Out" at bounding box center [1307, 247] width 163 height 24
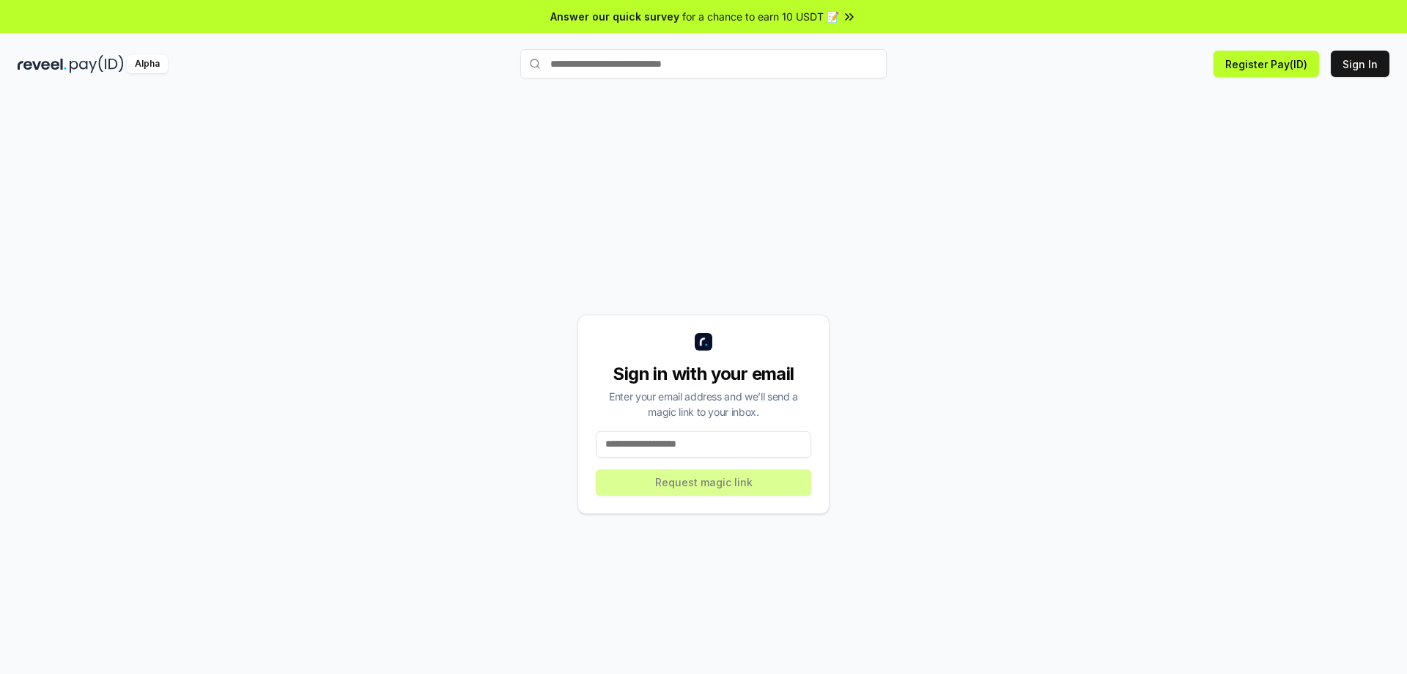
click at [675, 452] on input at bounding box center [704, 444] width 216 height 26
type input "**********"
click at [762, 490] on button "Request magic link" at bounding box center [704, 482] width 216 height 26
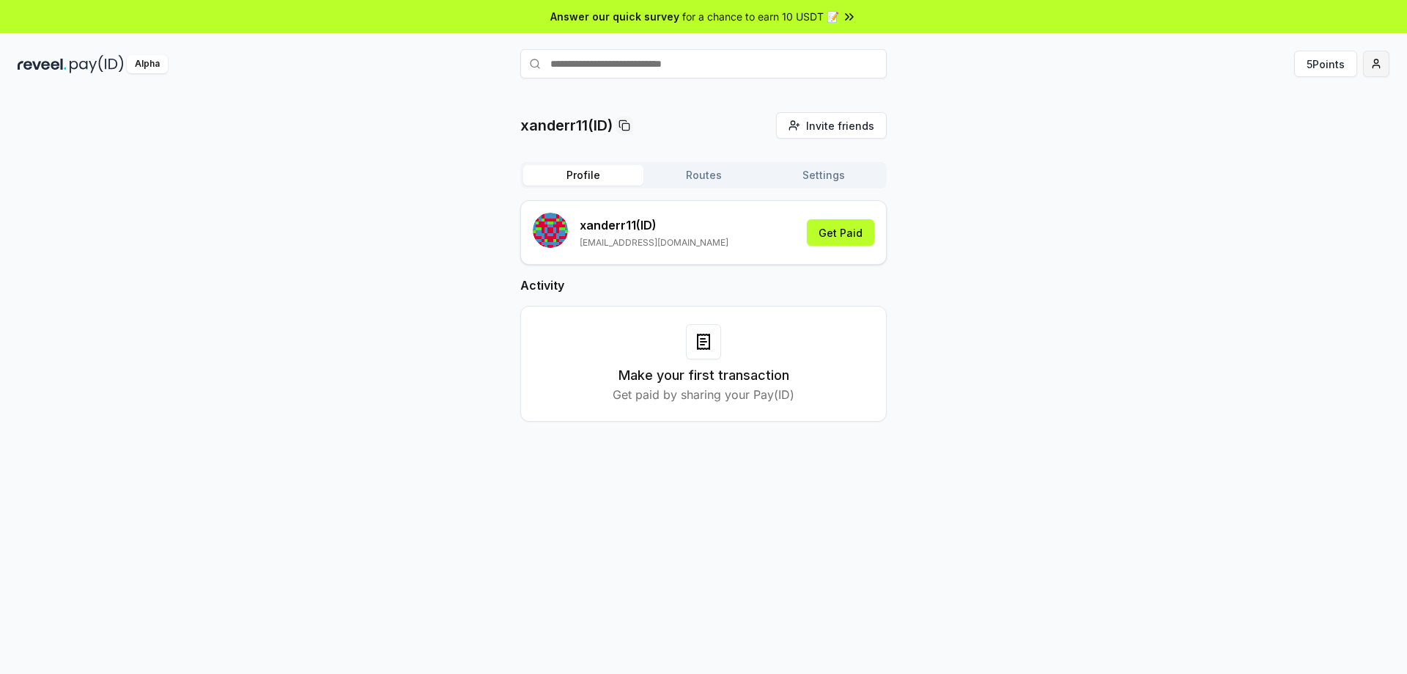
click at [1374, 67] on html "Answer our quick survey for a chance to earn 10 USDT 📝 Alpha 5 Points xanderr11…" at bounding box center [703, 337] width 1407 height 674
click at [840, 186] on html "Answer our quick survey for a chance to earn 10 USDT 📝 Alpha 5 Points xanderr11…" at bounding box center [703, 337] width 1407 height 674
click at [846, 177] on button "Settings" at bounding box center [824, 175] width 120 height 21
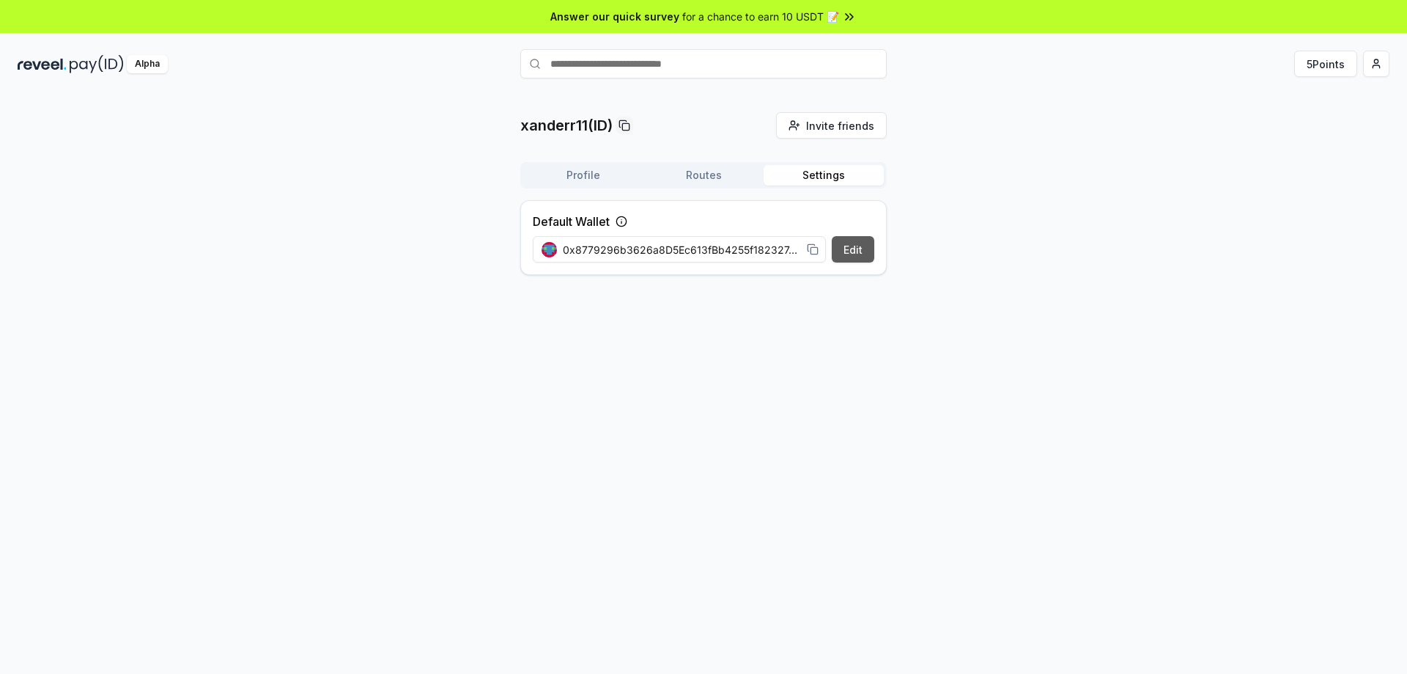
click at [853, 249] on button "Edit" at bounding box center [853, 249] width 43 height 26
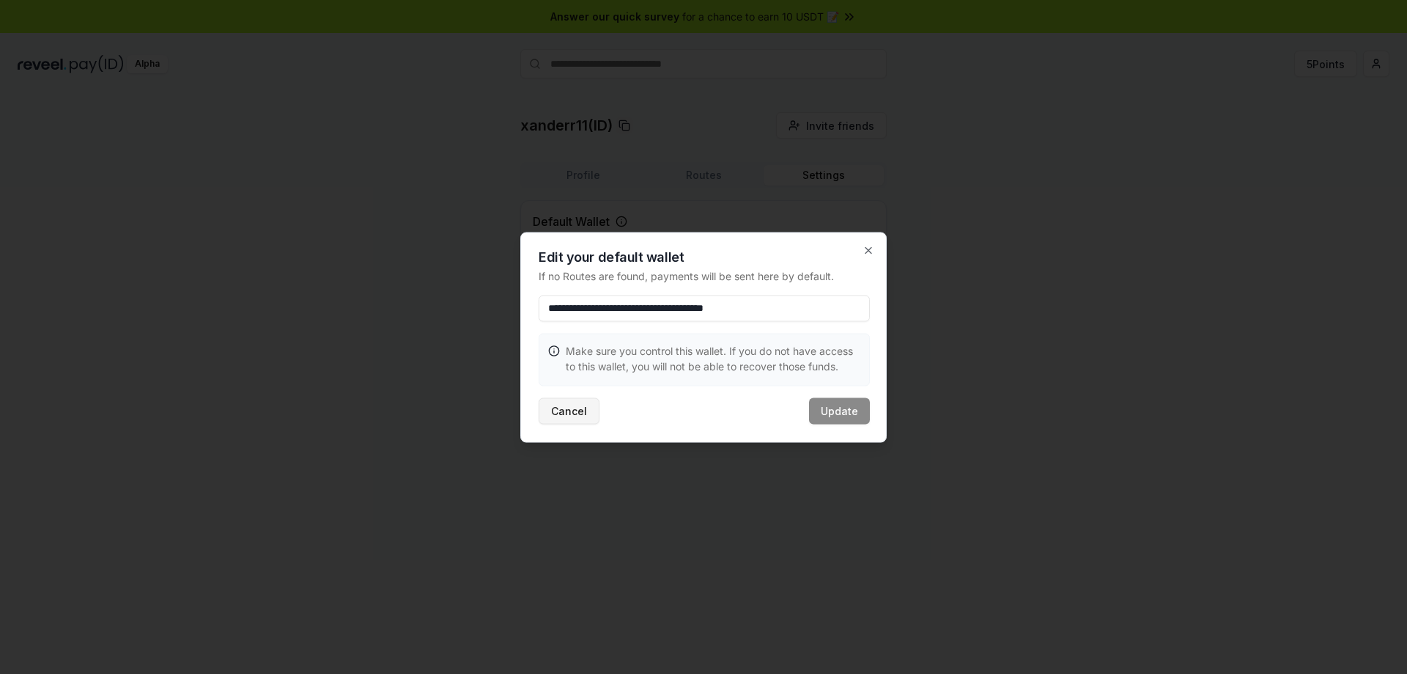
click at [566, 405] on button "Cancel" at bounding box center [569, 410] width 61 height 26
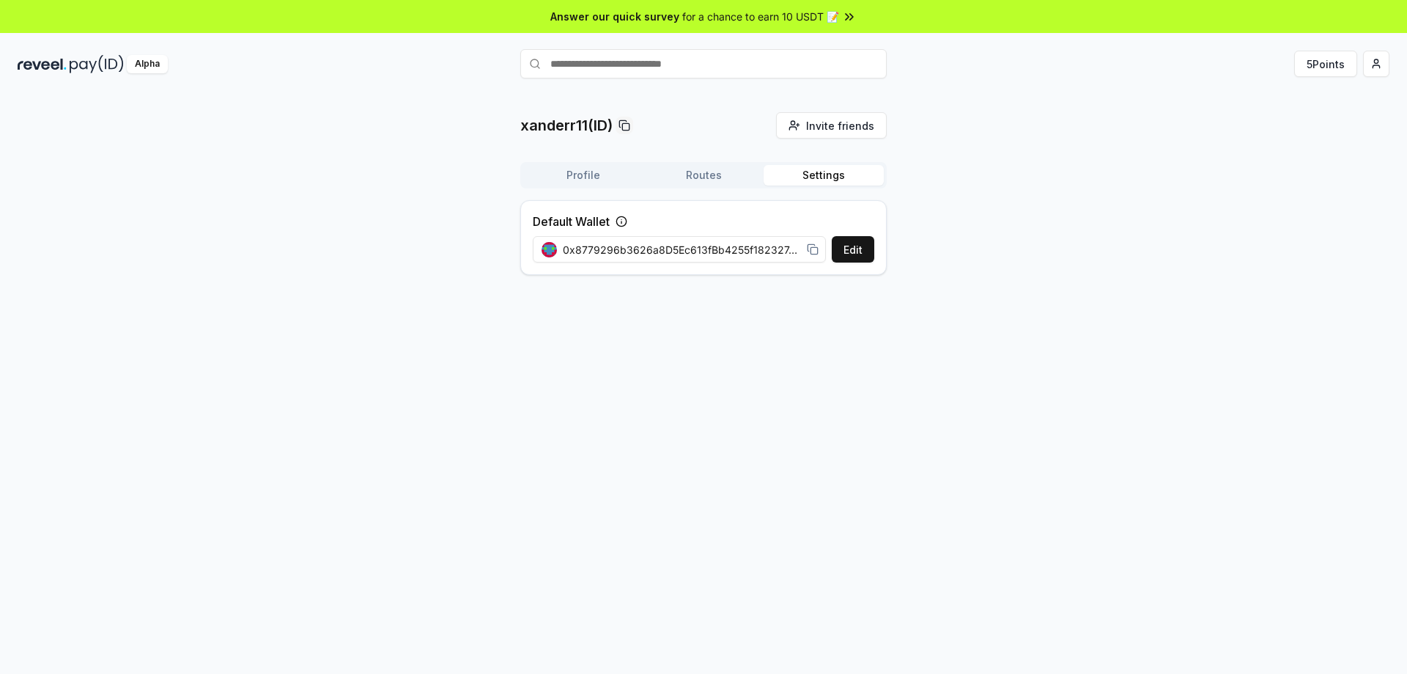
click at [732, 178] on button "Routes" at bounding box center [704, 175] width 120 height 21
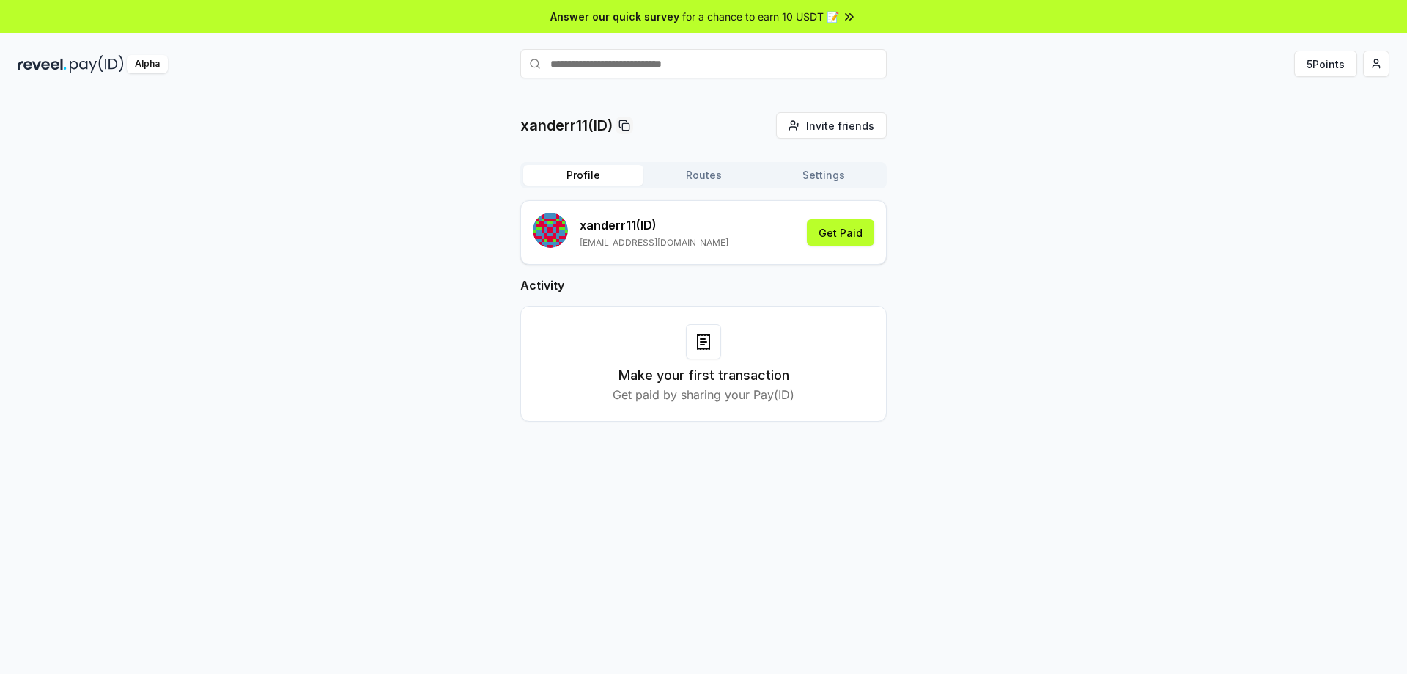
click at [575, 174] on button "Profile" at bounding box center [583, 175] width 120 height 21
click at [1376, 59] on html "Answer our quick survey for a chance to earn 10 USDT 📝 Alpha 5 Points xanderr11…" at bounding box center [703, 337] width 1407 height 674
click at [1305, 147] on div "Connect Wallet" at bounding box center [1307, 151] width 163 height 24
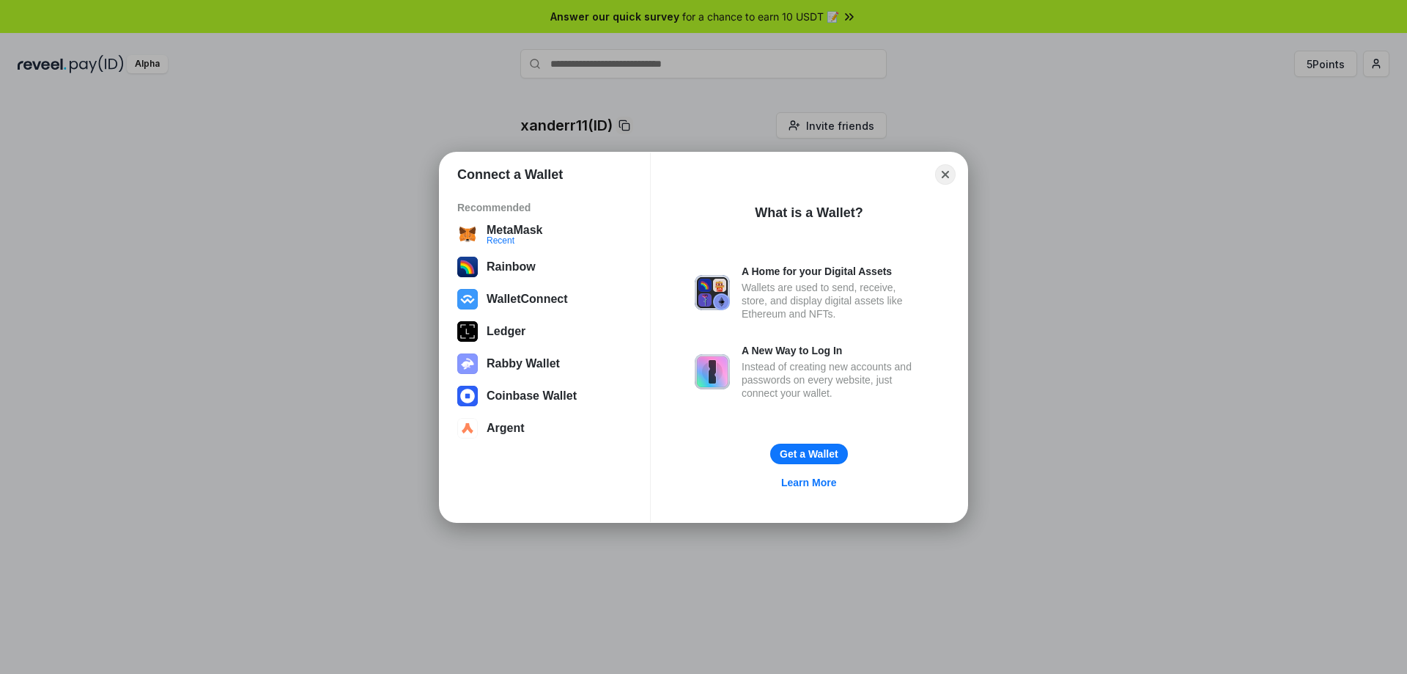
click at [503, 218] on div "Recommended MetaMask Recent Rainbow WalletConnect Ledger Rabby Wallet Coinbase …" at bounding box center [545, 322] width 210 height 267
click at [509, 229] on button "MetaMask Recent" at bounding box center [545, 234] width 184 height 29
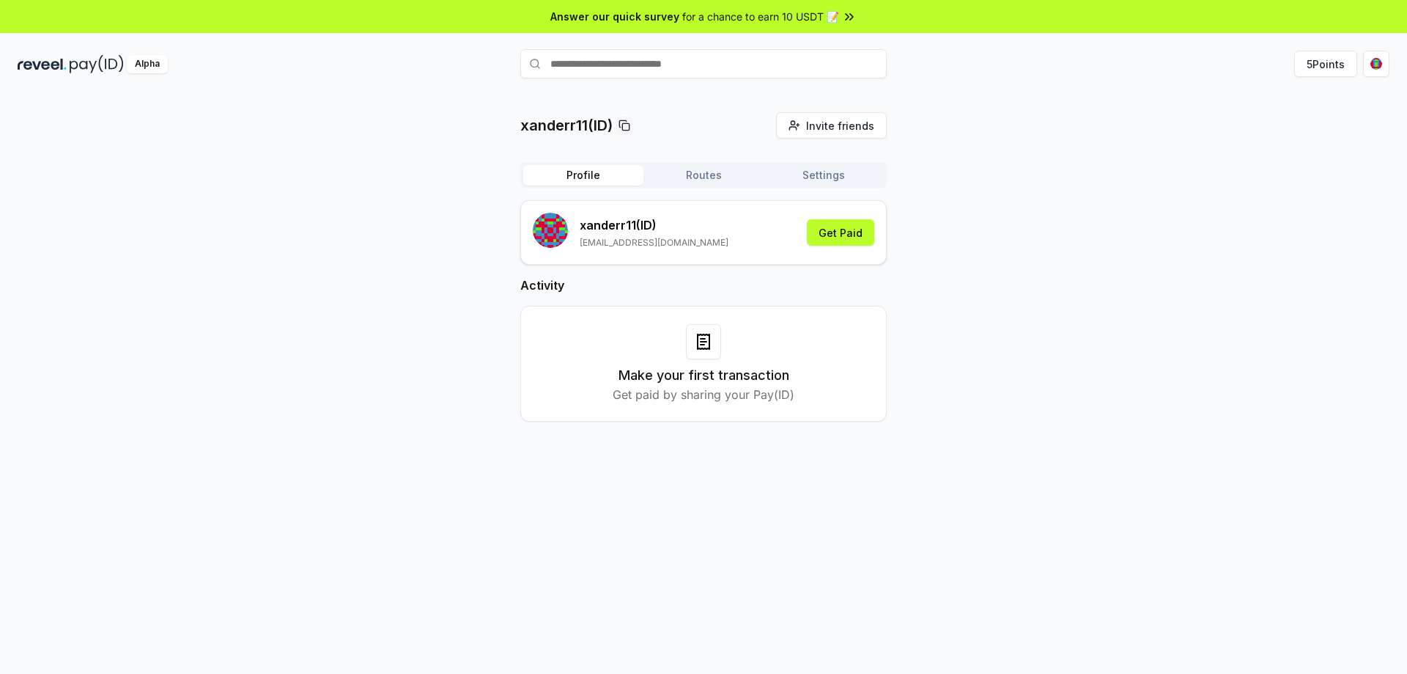
click at [833, 173] on button "Settings" at bounding box center [824, 175] width 120 height 21
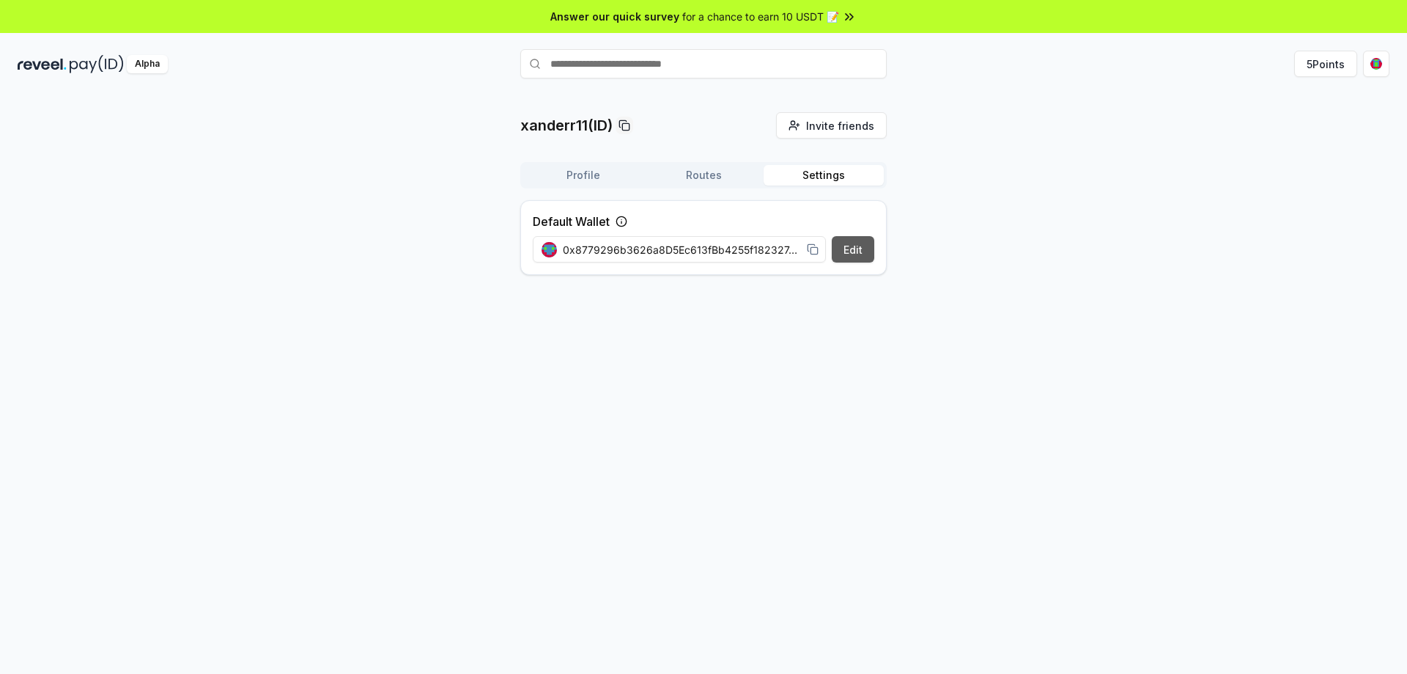
click at [850, 248] on button "Edit" at bounding box center [853, 249] width 43 height 26
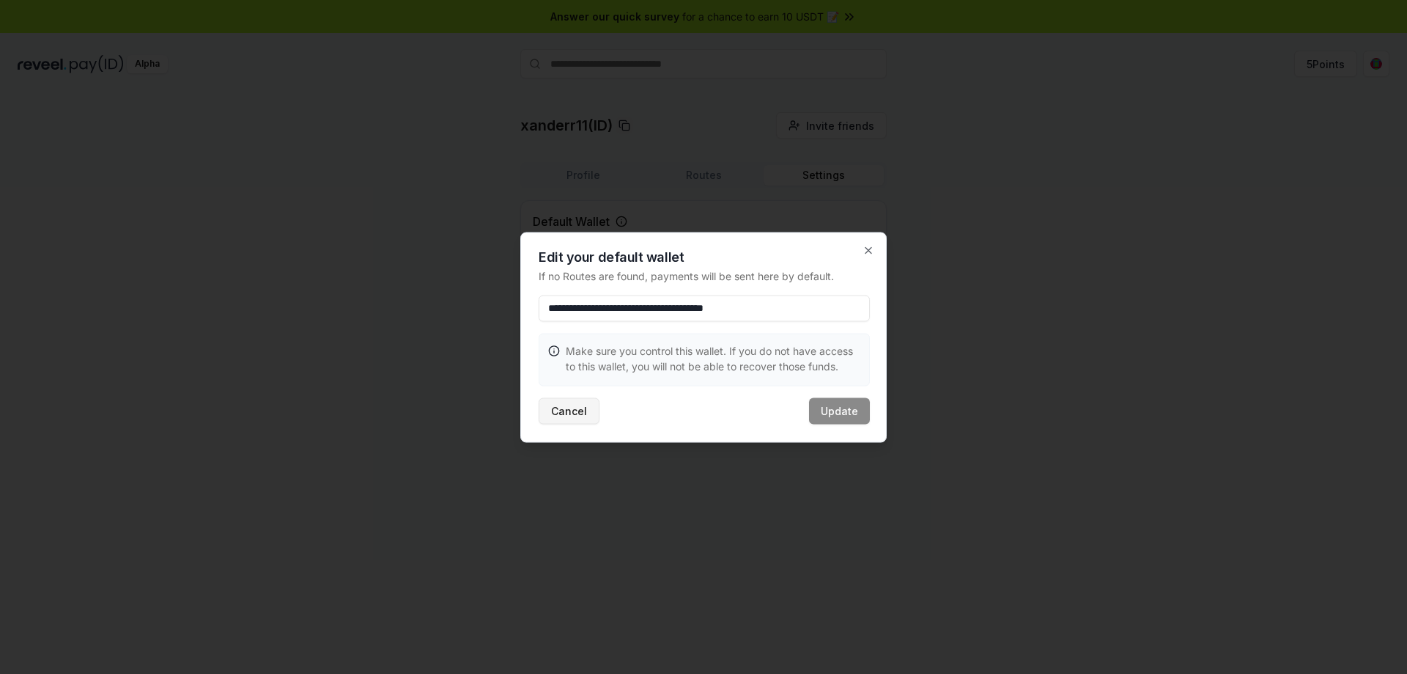
click at [558, 413] on button "Cancel" at bounding box center [569, 410] width 61 height 26
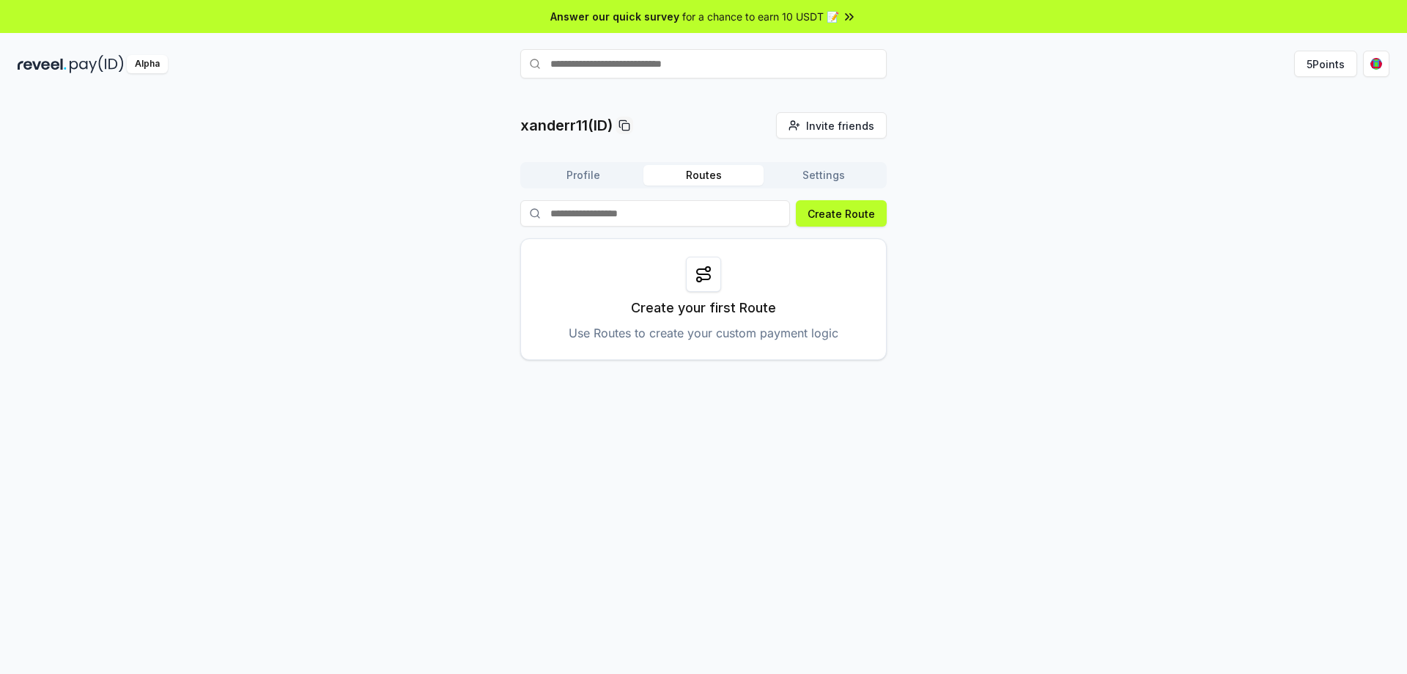
click at [704, 172] on button "Routes" at bounding box center [704, 175] width 120 height 21
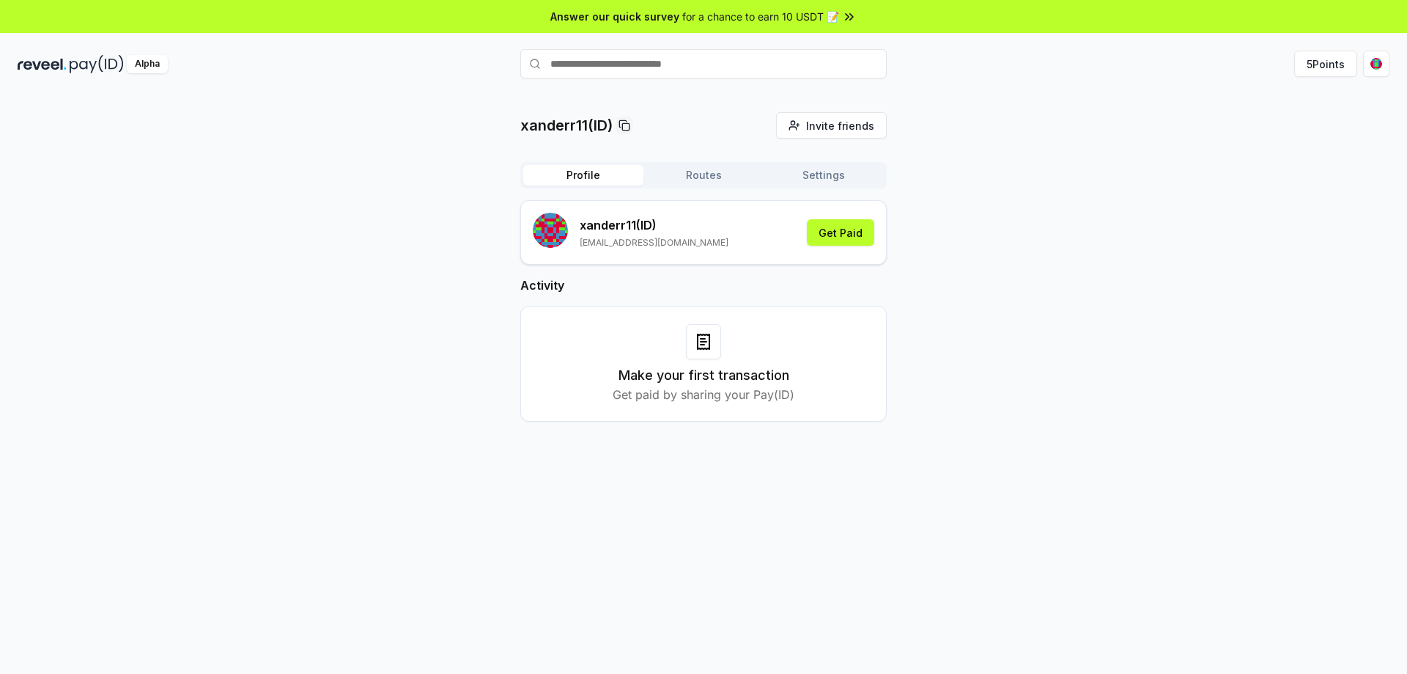
click at [611, 171] on button "Profile" at bounding box center [583, 175] width 120 height 21
click at [1388, 63] on html "Answer our quick survey for a chance to earn 10 USDT 📝 Alpha 5 Points xanderr11…" at bounding box center [703, 337] width 1407 height 674
click at [832, 172] on html "Answer our quick survey for a chance to earn 10 USDT 📝 Alpha 5 Points xanderr11…" at bounding box center [703, 337] width 1407 height 674
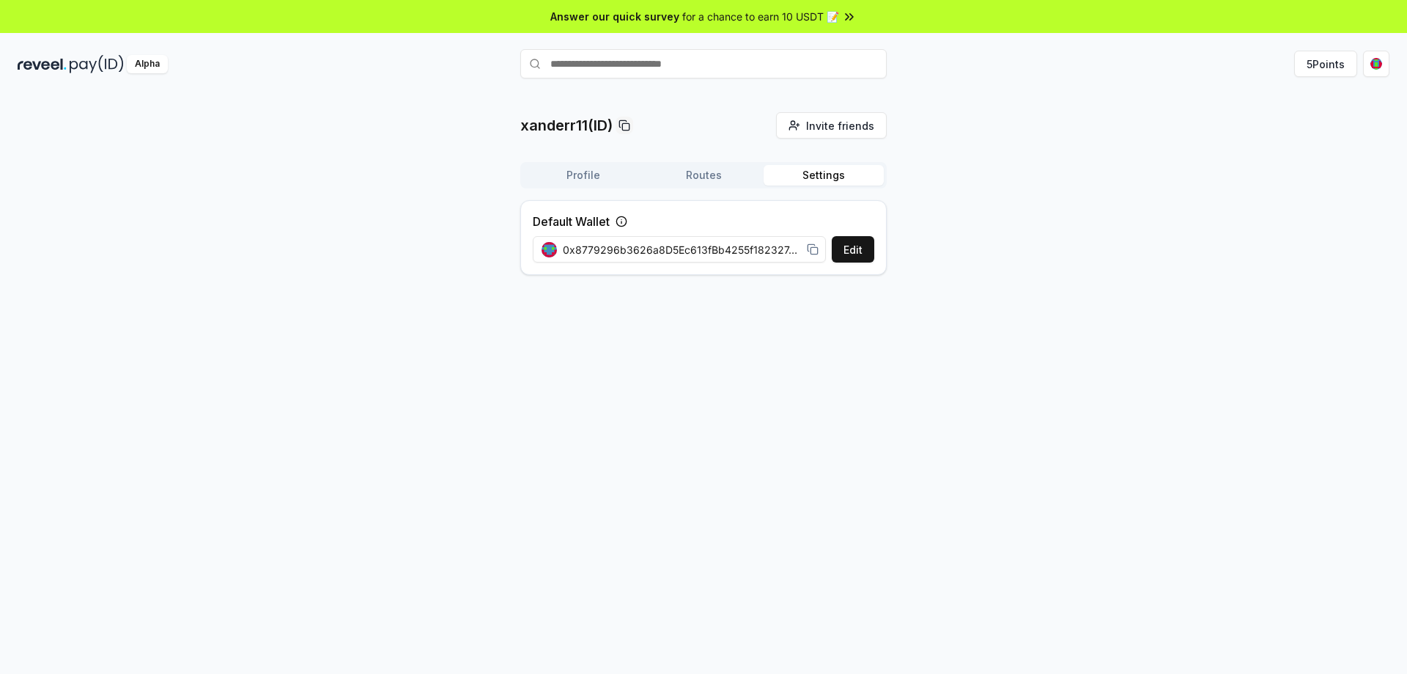
click at [832, 172] on button "Settings" at bounding box center [824, 175] width 120 height 21
click at [789, 245] on span "0x8779296b3626a8D5Ec613fBb4255f182327AA938" at bounding box center [682, 249] width 238 height 15
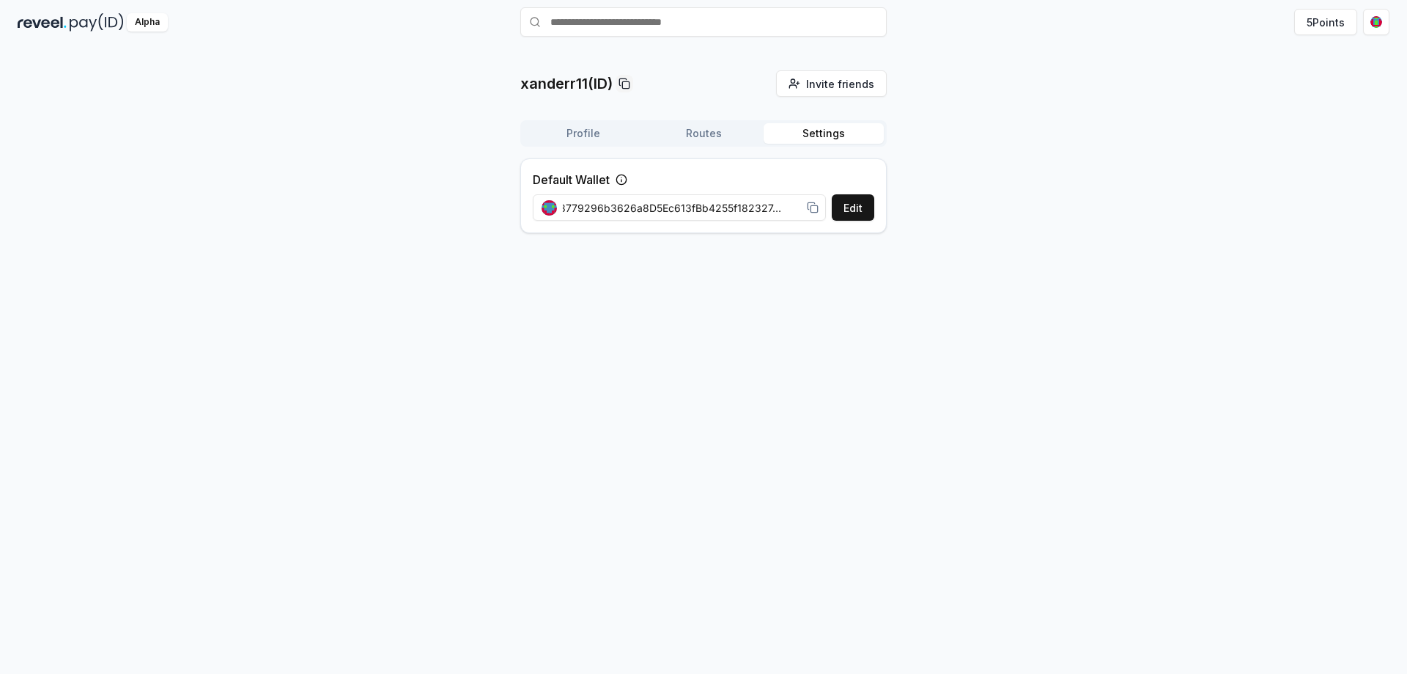
click at [710, 208] on span "0x8779296b3626a8D5Ec613fBb4255f182327AA938" at bounding box center [682, 207] width 238 height 15
click at [847, 208] on button "Edit" at bounding box center [853, 207] width 43 height 26
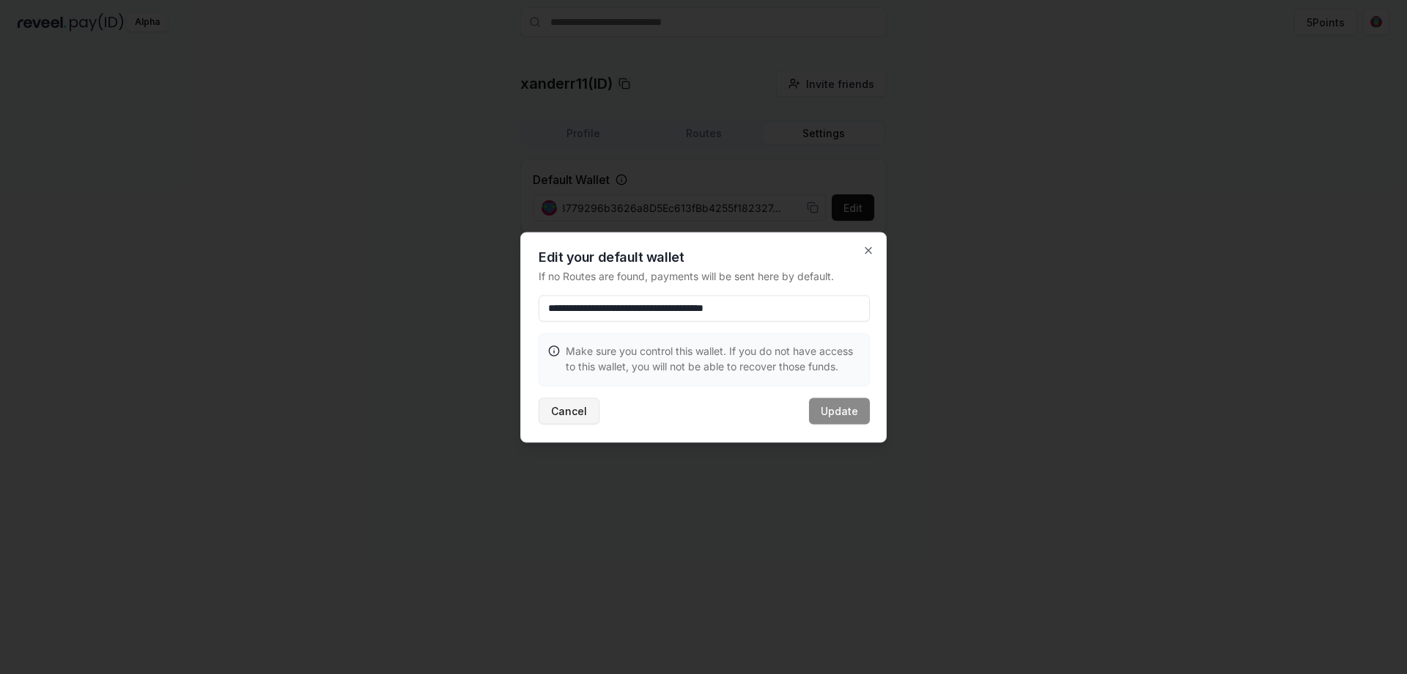
click at [563, 411] on button "Cancel" at bounding box center [569, 410] width 61 height 26
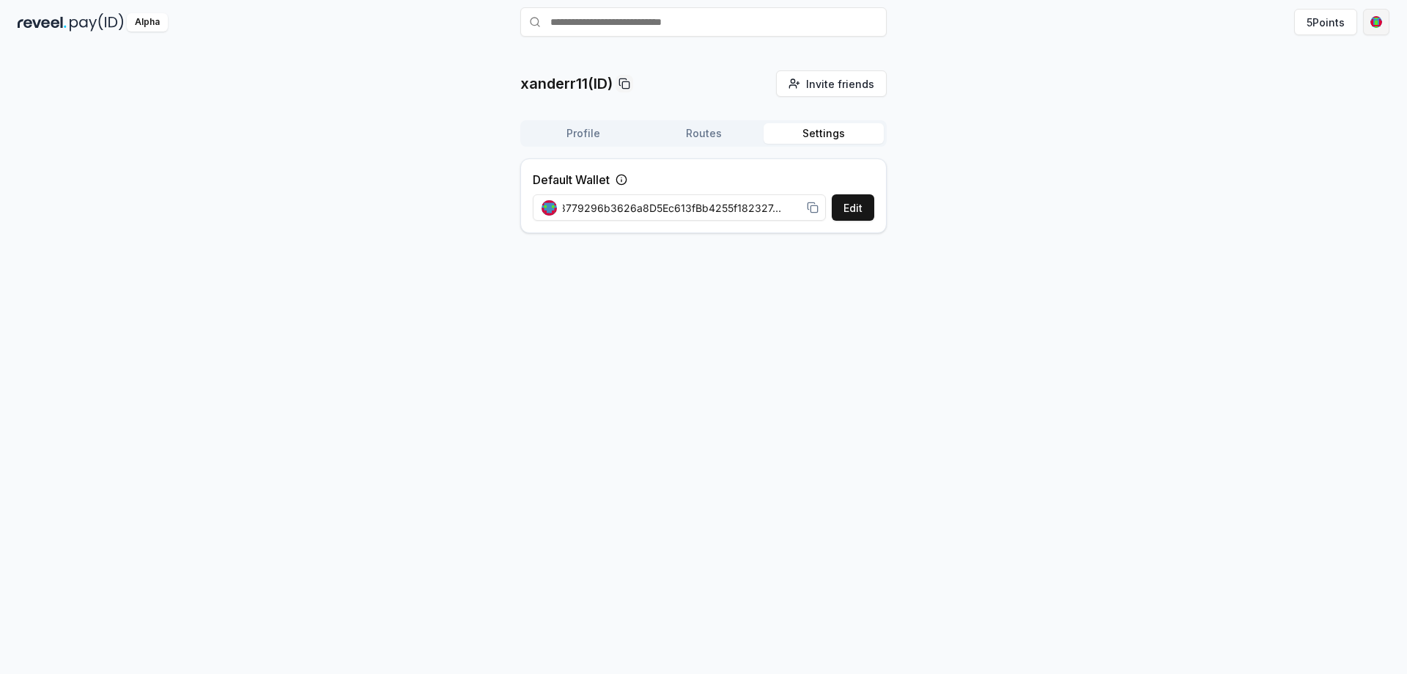
click at [1382, 20] on html "Answer our quick survey for a chance to earn 10 USDT 📝 Alpha 5 Points xanderr11…" at bounding box center [703, 337] width 1407 height 674
click at [1374, 76] on div "0xed92e4eb3f63 ..." at bounding box center [1307, 79] width 151 height 26
click at [1369, 80] on icon at bounding box center [1368, 79] width 12 height 12
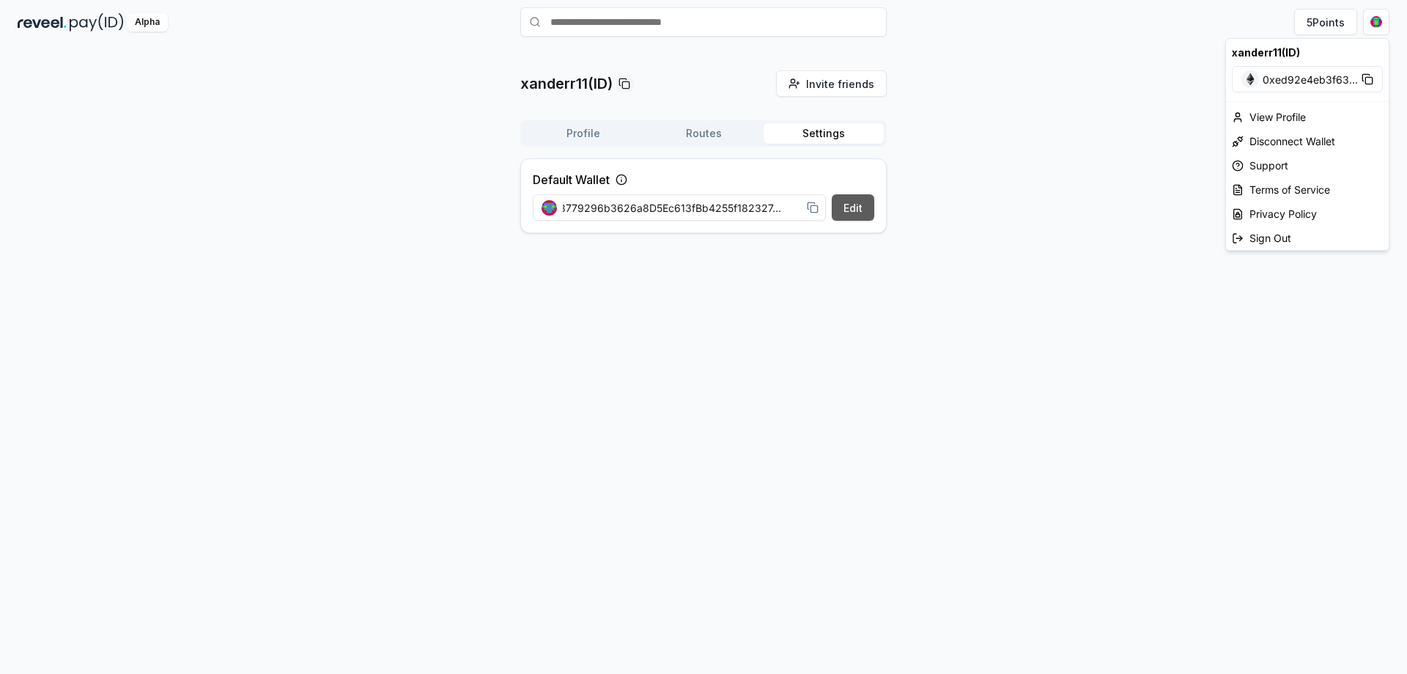
click at [862, 207] on html "Answer our quick survey for a chance to earn 10 USDT 📝 Alpha 5 Points xanderr11…" at bounding box center [703, 337] width 1407 height 674
click at [857, 211] on button "Edit" at bounding box center [853, 207] width 43 height 26
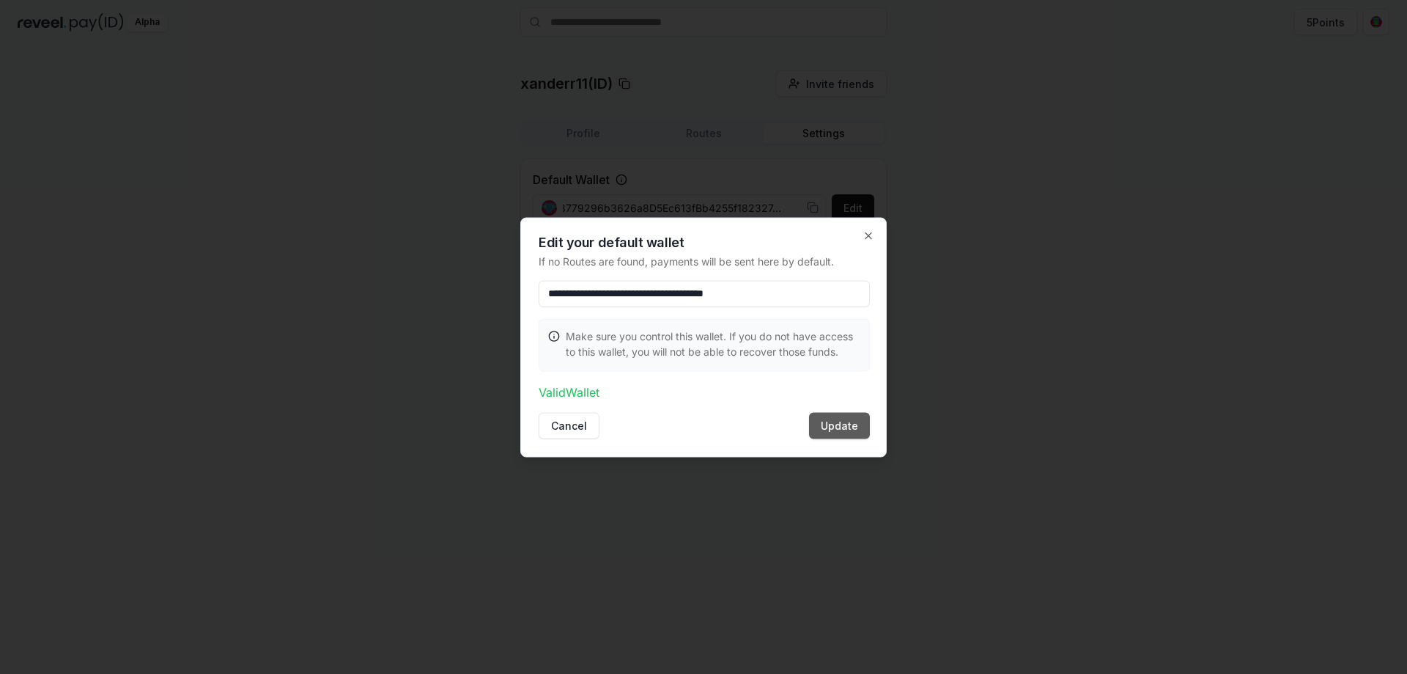
type input "**********"
click at [843, 426] on button "Update" at bounding box center [839, 425] width 61 height 26
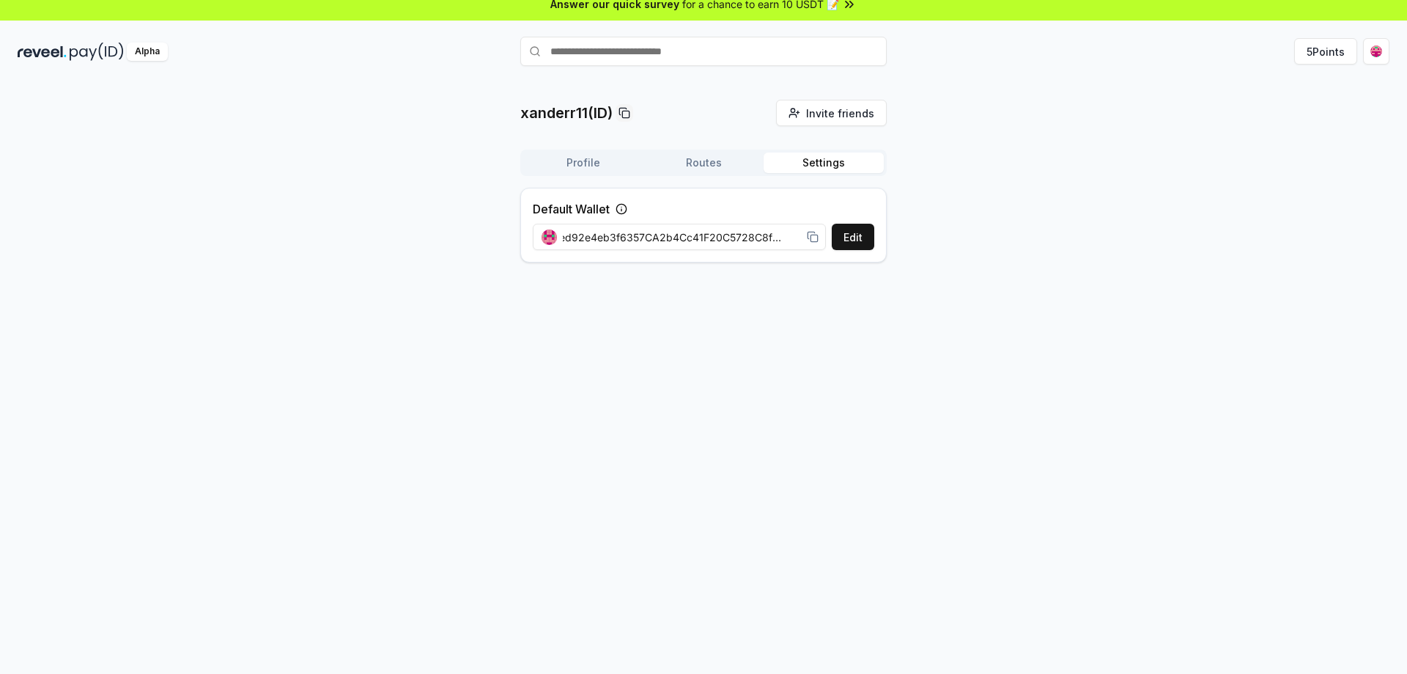
scroll to position [0, 0]
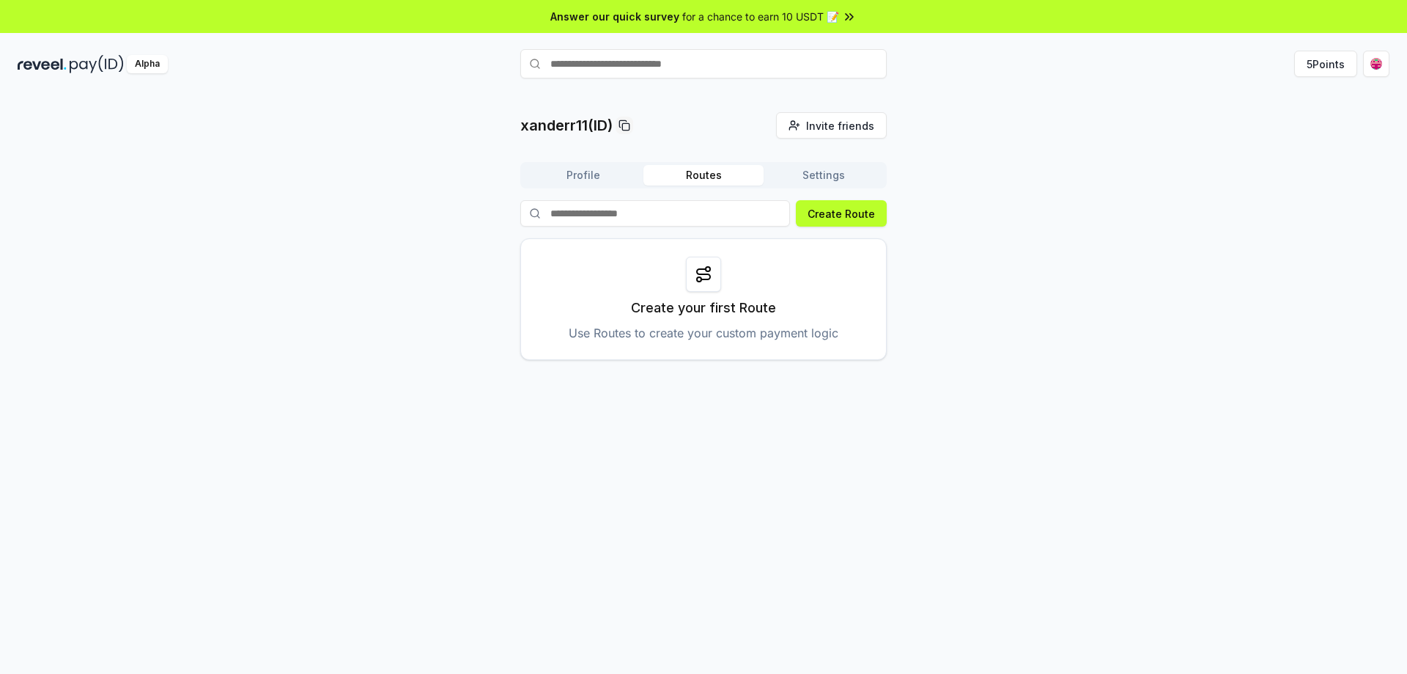
click at [712, 177] on button "Routes" at bounding box center [704, 175] width 120 height 21
click at [614, 175] on button "Profile" at bounding box center [583, 175] width 120 height 21
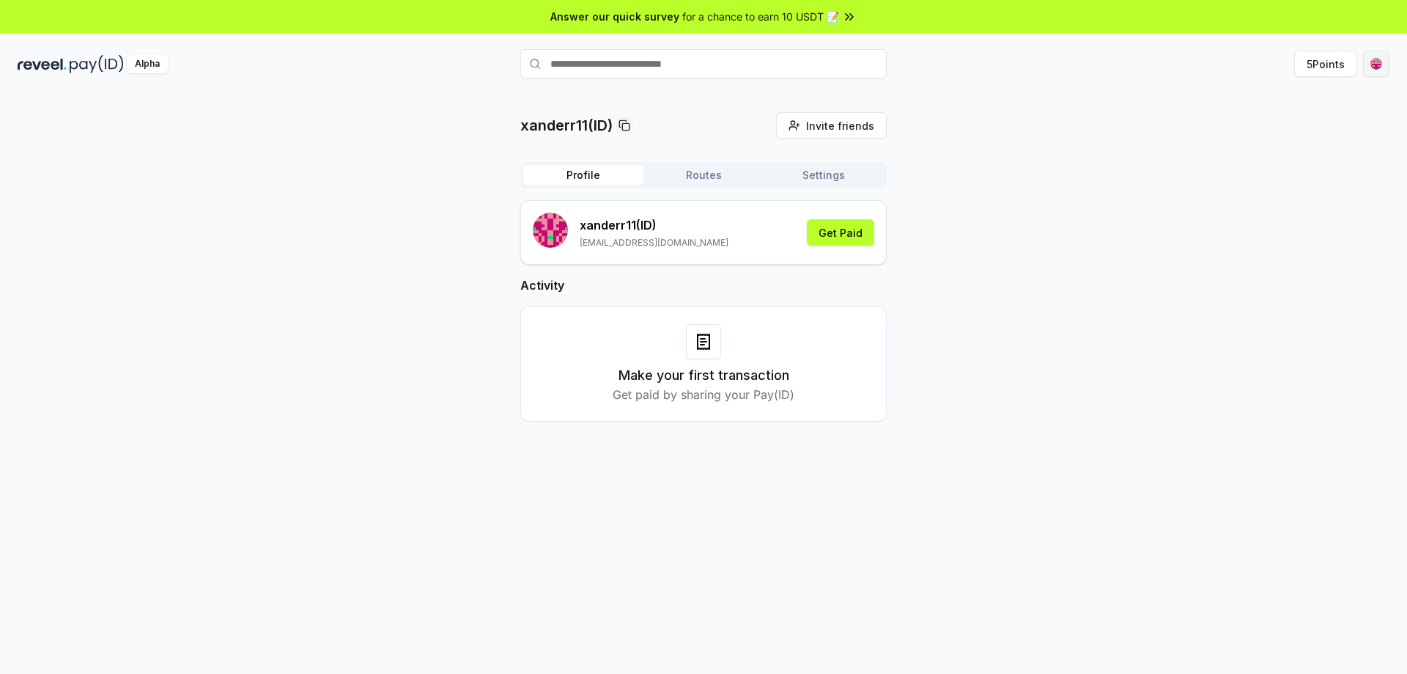
click at [1375, 67] on html "Answer our quick survey for a chance to earn 10 USDT 📝 Alpha 5 Points xanderr11…" at bounding box center [703, 337] width 1407 height 674
click at [1082, 225] on html "Answer our quick survey for a chance to earn 10 USDT 📝 Alpha 5 Points xanderr11…" at bounding box center [703, 337] width 1407 height 674
click at [629, 122] on icon at bounding box center [625, 125] width 12 height 12
click at [1381, 60] on html "Answer our quick survey for a chance to earn 10 USDT 📝 Alpha 5 Points xanderr11…" at bounding box center [703, 337] width 1407 height 674
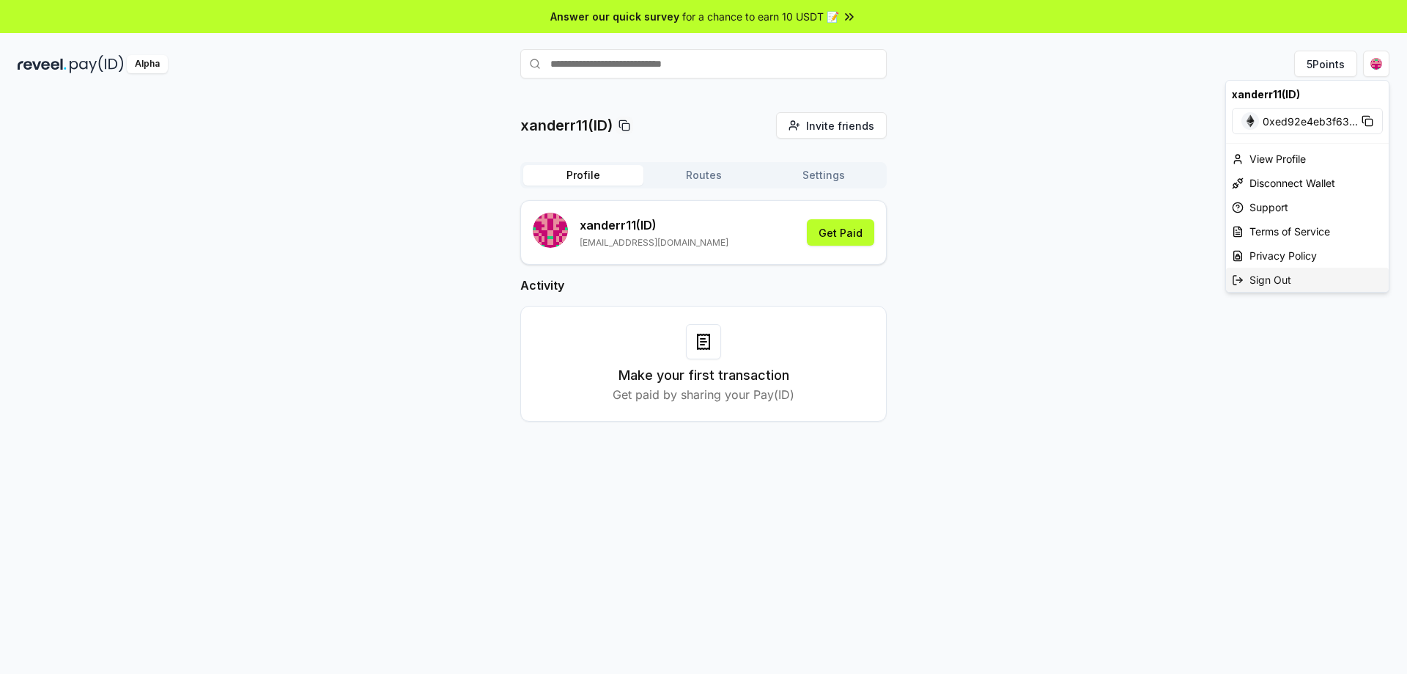
click at [1298, 276] on div "Sign Out" at bounding box center [1307, 280] width 163 height 24
